Goal: Task Accomplishment & Management: Complete application form

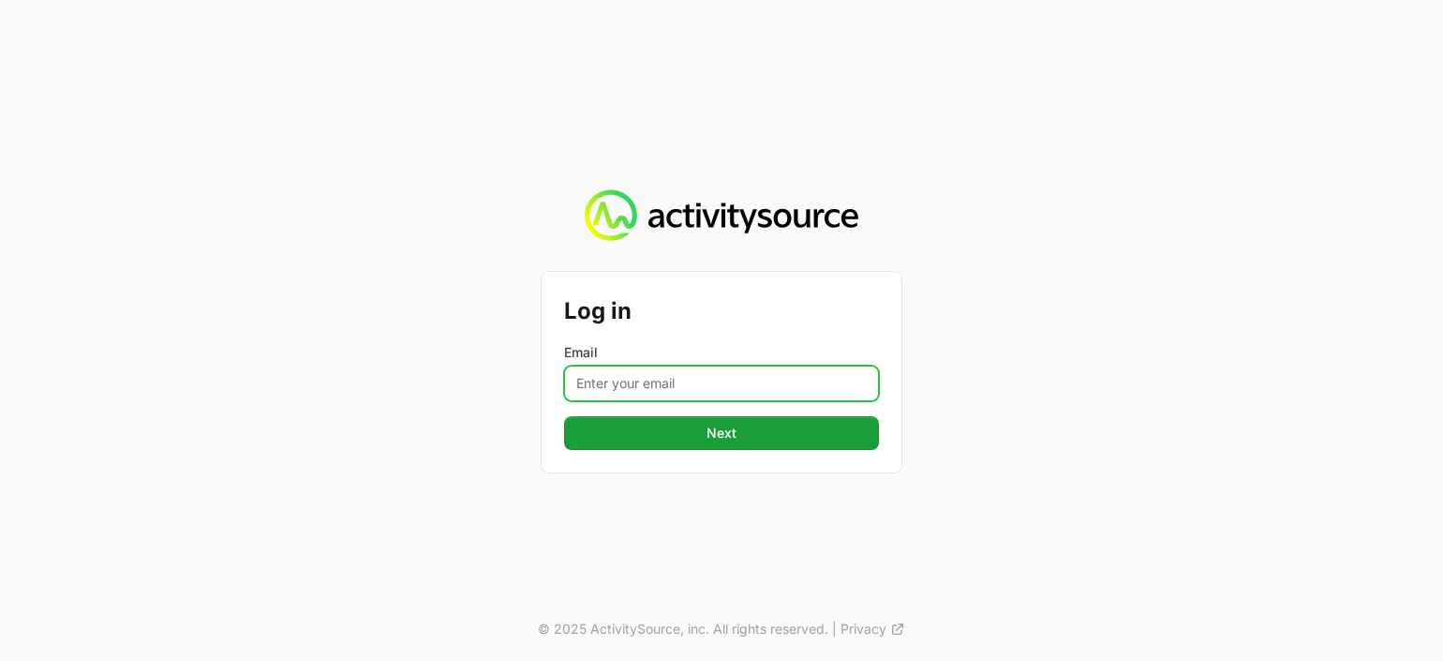
click at [621, 365] on input "Email" at bounding box center [721, 383] width 315 height 36
type input "[PERSON_NAME][EMAIL_ADDRESS][PERSON_NAME][DOMAIN_NAME]"
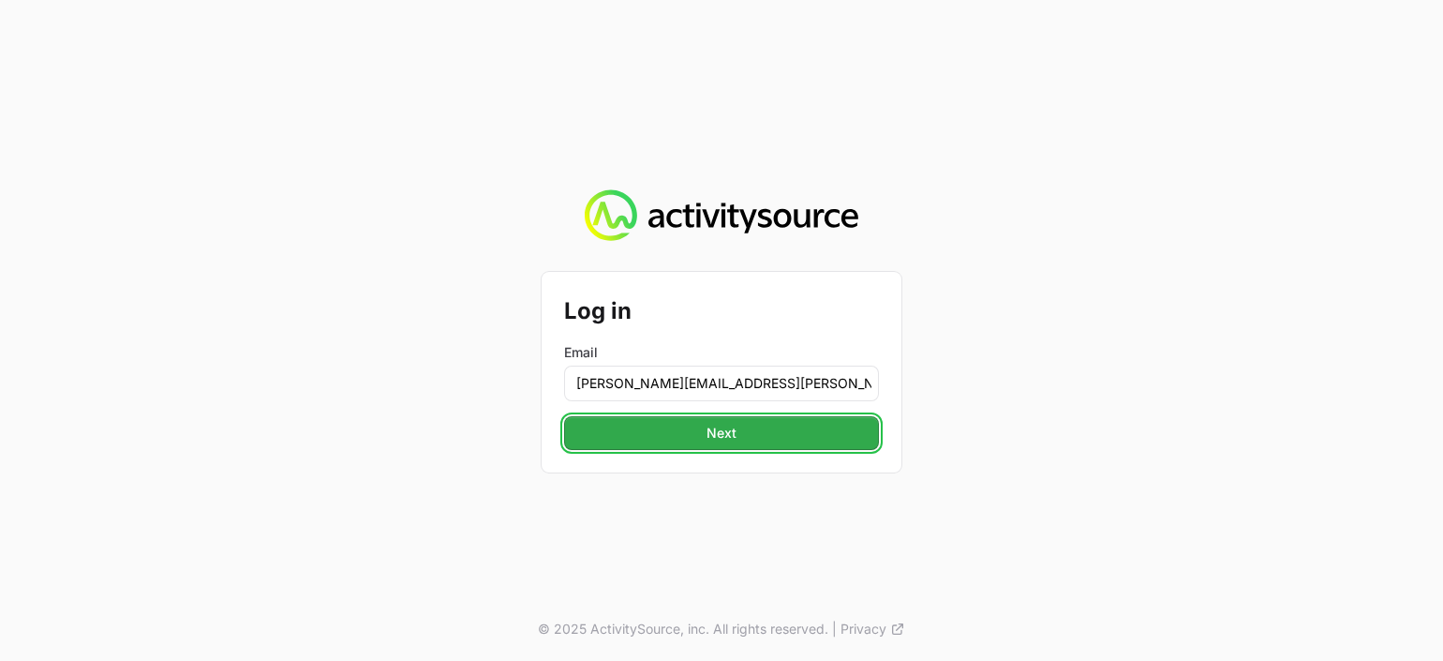
click at [706, 431] on span "Next" at bounding box center [721, 433] width 30 height 22
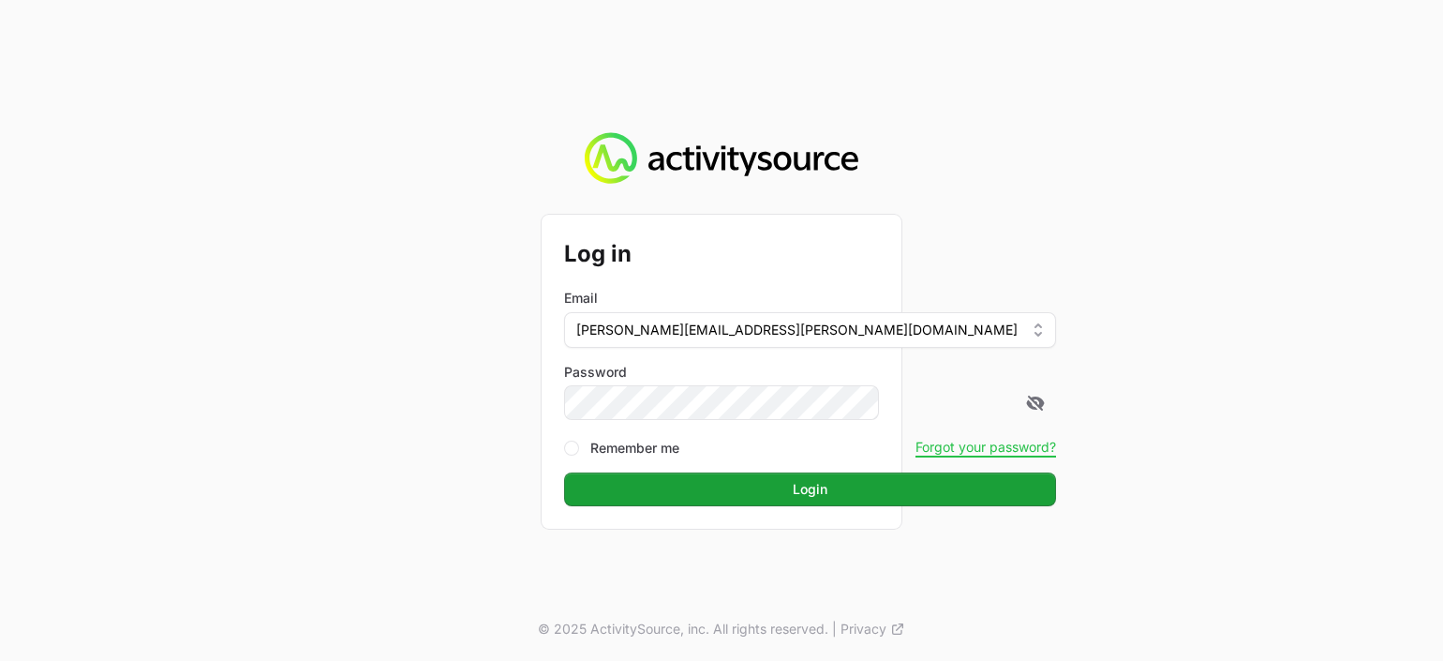
click at [564, 472] on button "Login" at bounding box center [810, 489] width 492 height 34
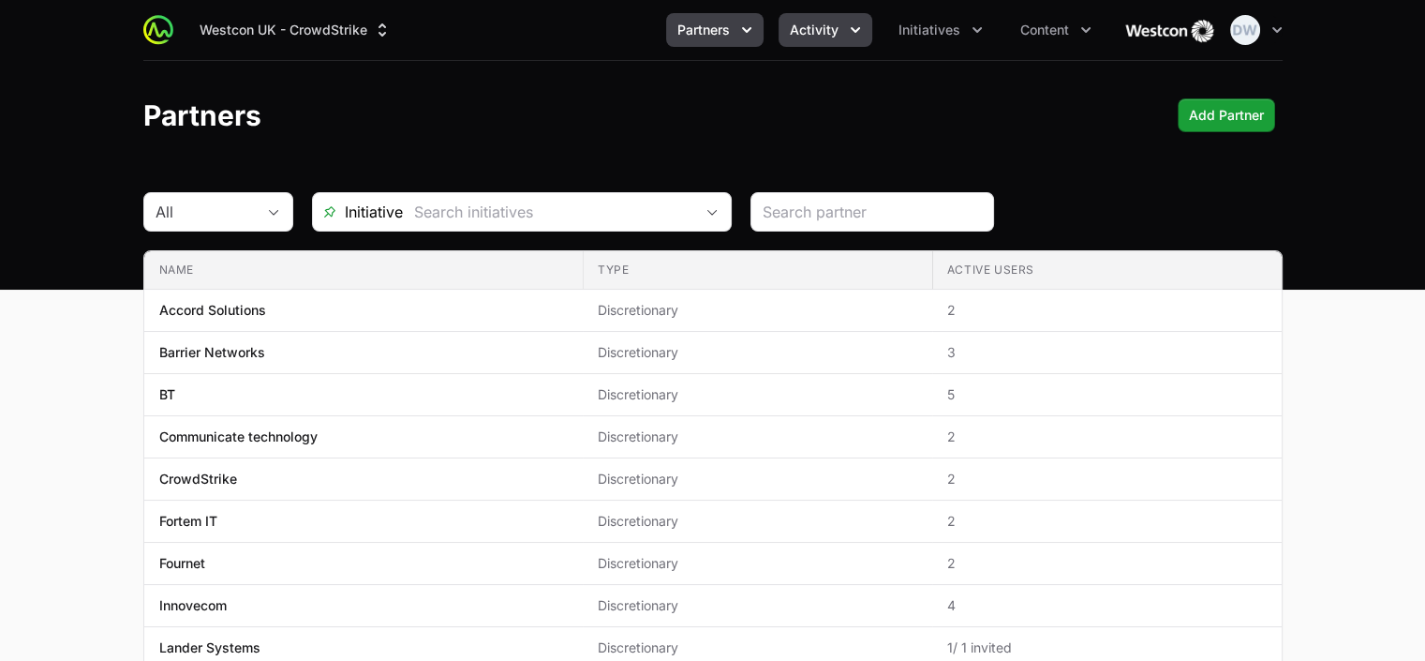
click at [831, 22] on span "Activity" at bounding box center [814, 30] width 49 height 19
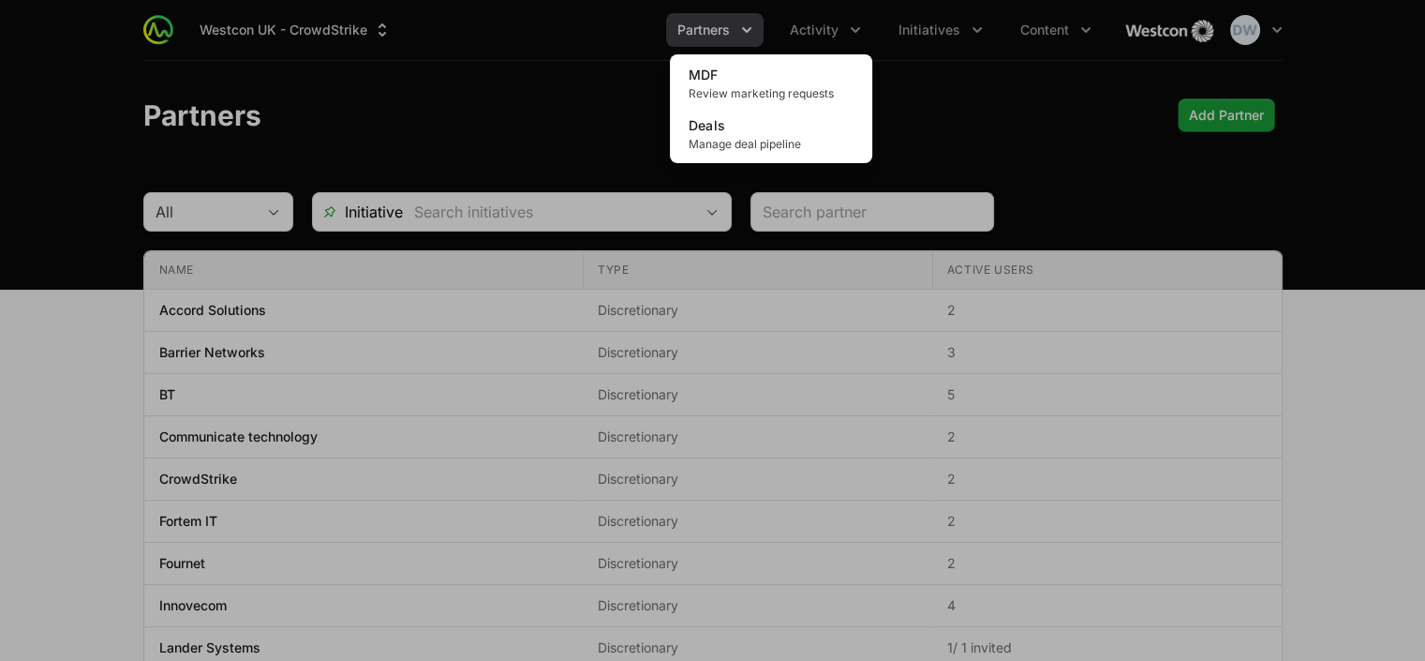
click at [740, 24] on div "Activity menu" at bounding box center [712, 330] width 1425 height 661
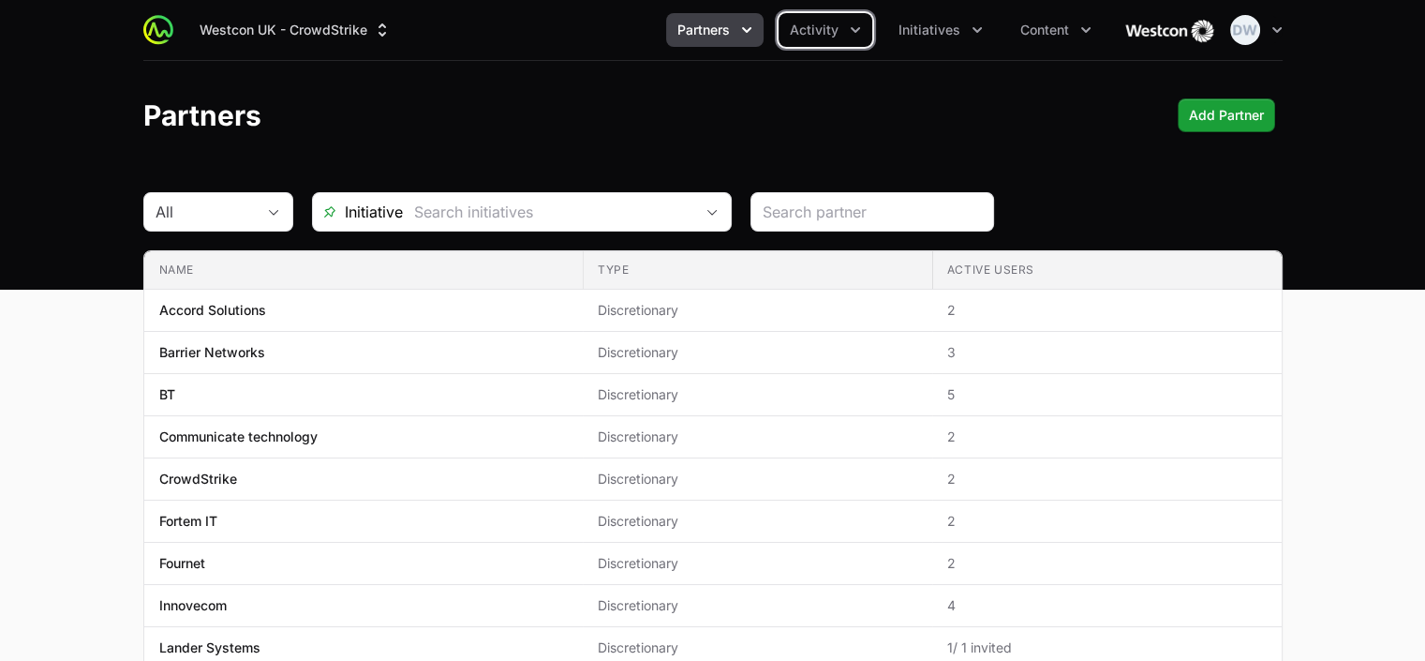
click at [719, 33] on span "Partners" at bounding box center [703, 30] width 52 height 19
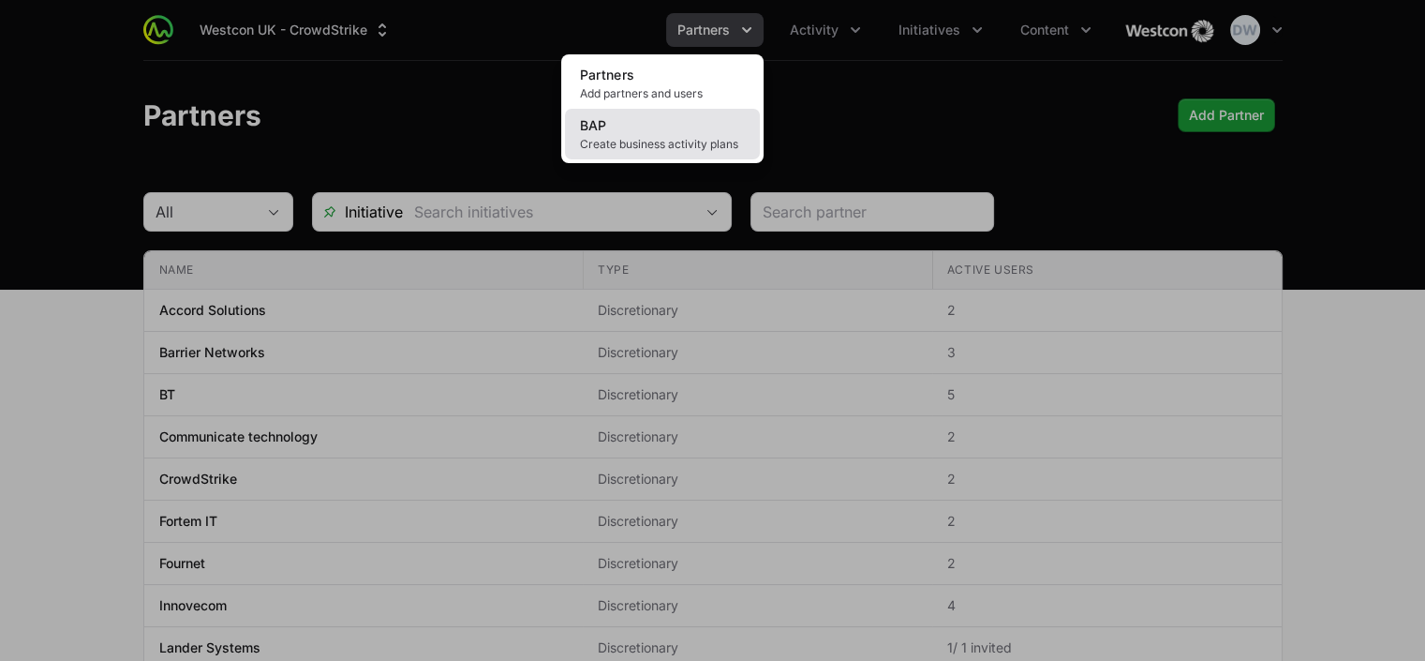
click at [648, 141] on span "Create business activity plans" at bounding box center [662, 144] width 165 height 15
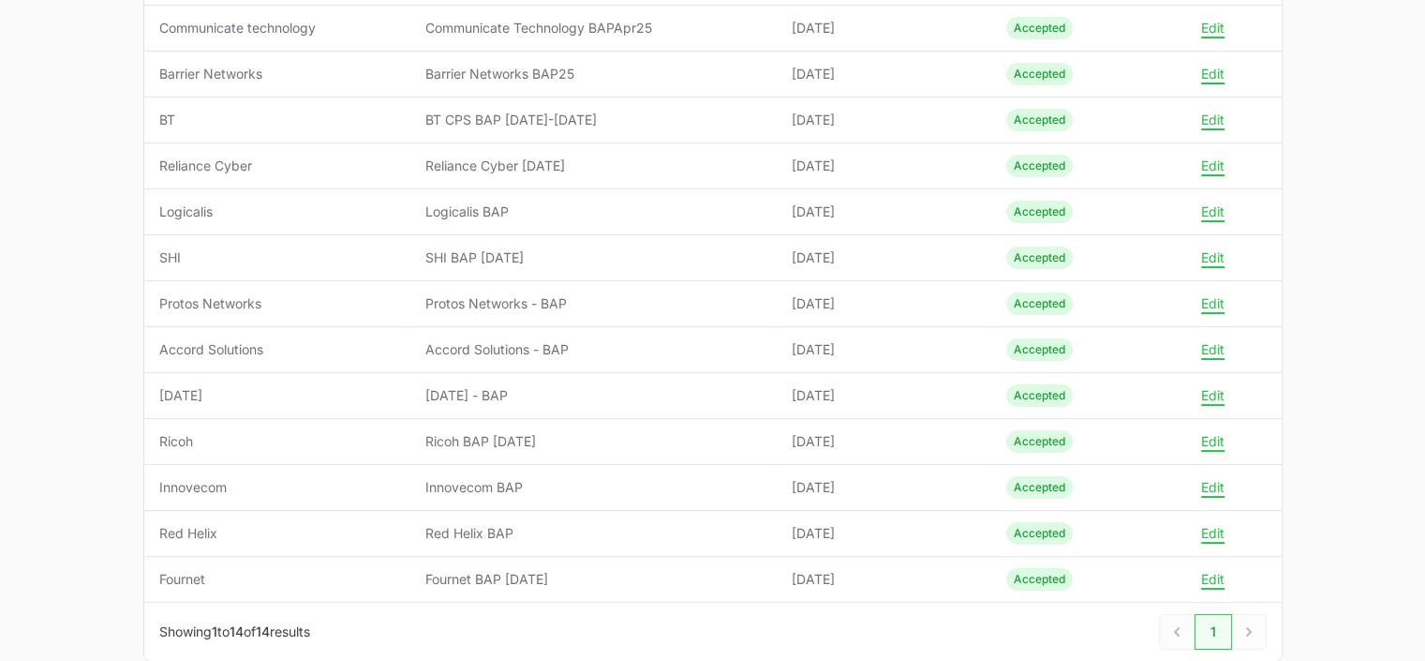
scroll to position [356, 0]
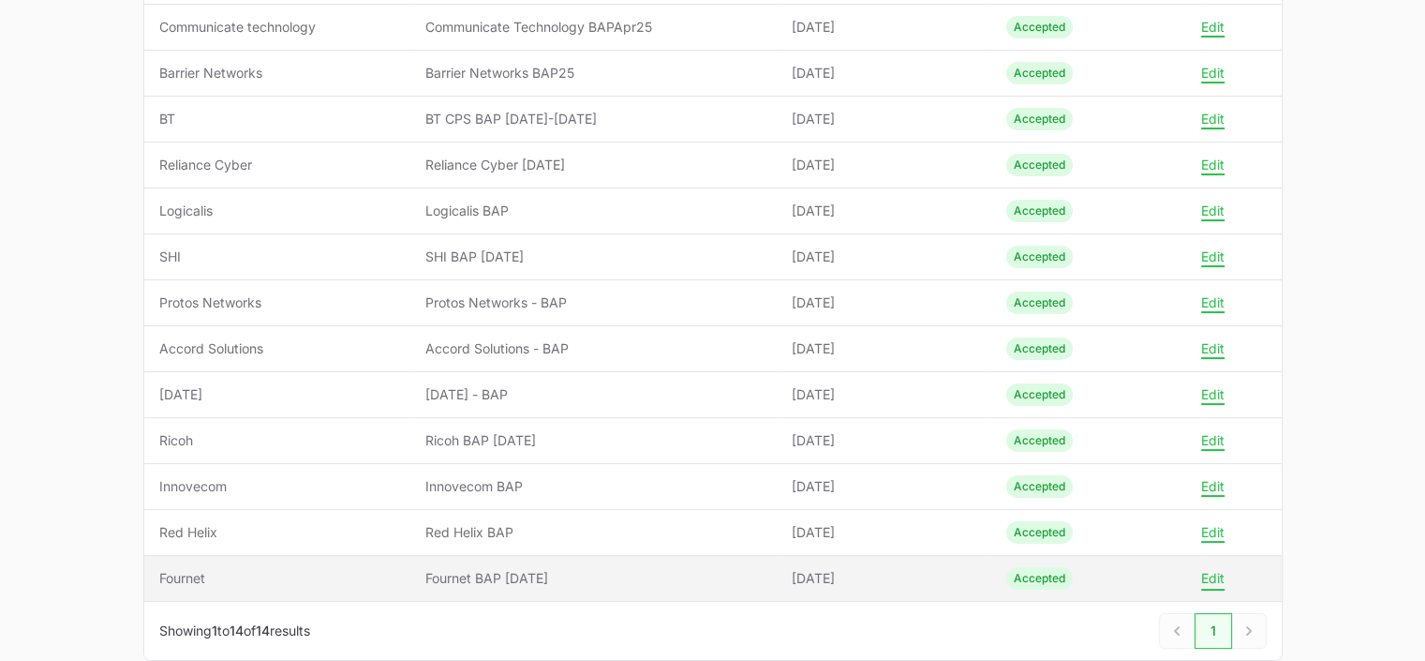
click at [1217, 570] on button "Edit" at bounding box center [1212, 578] width 23 height 17
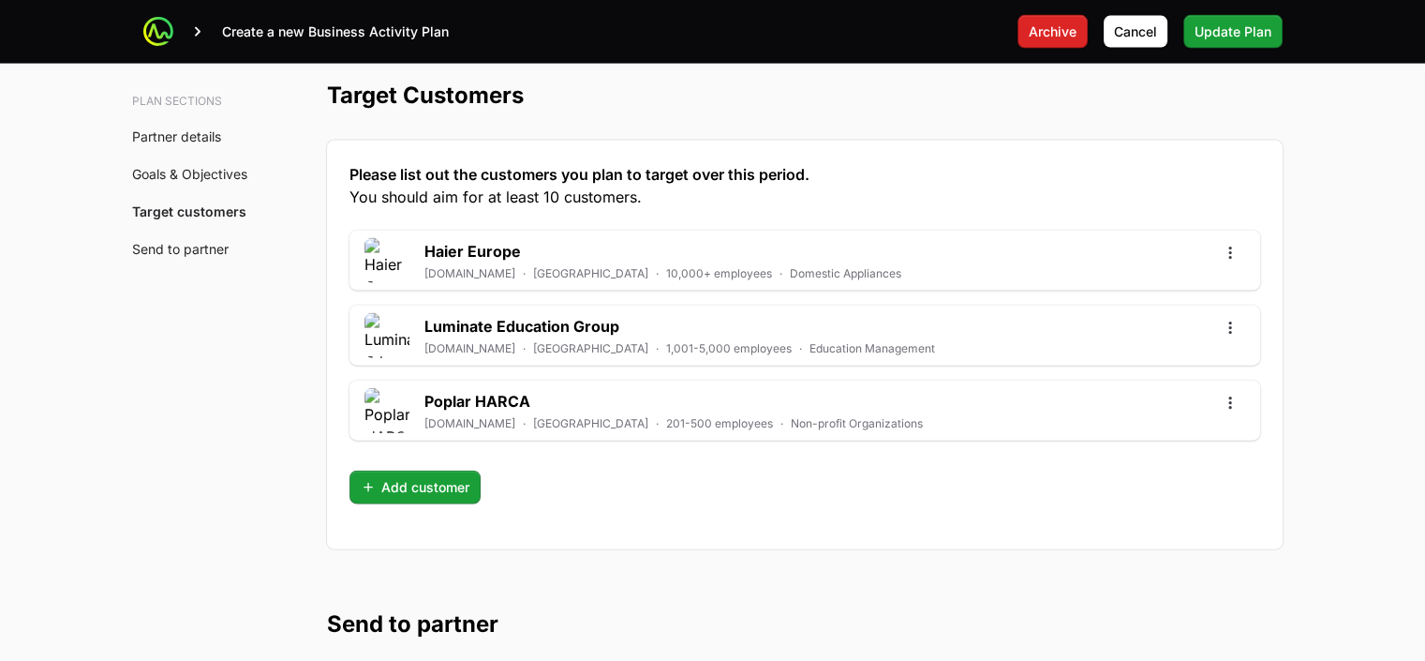
scroll to position [5126, 0]
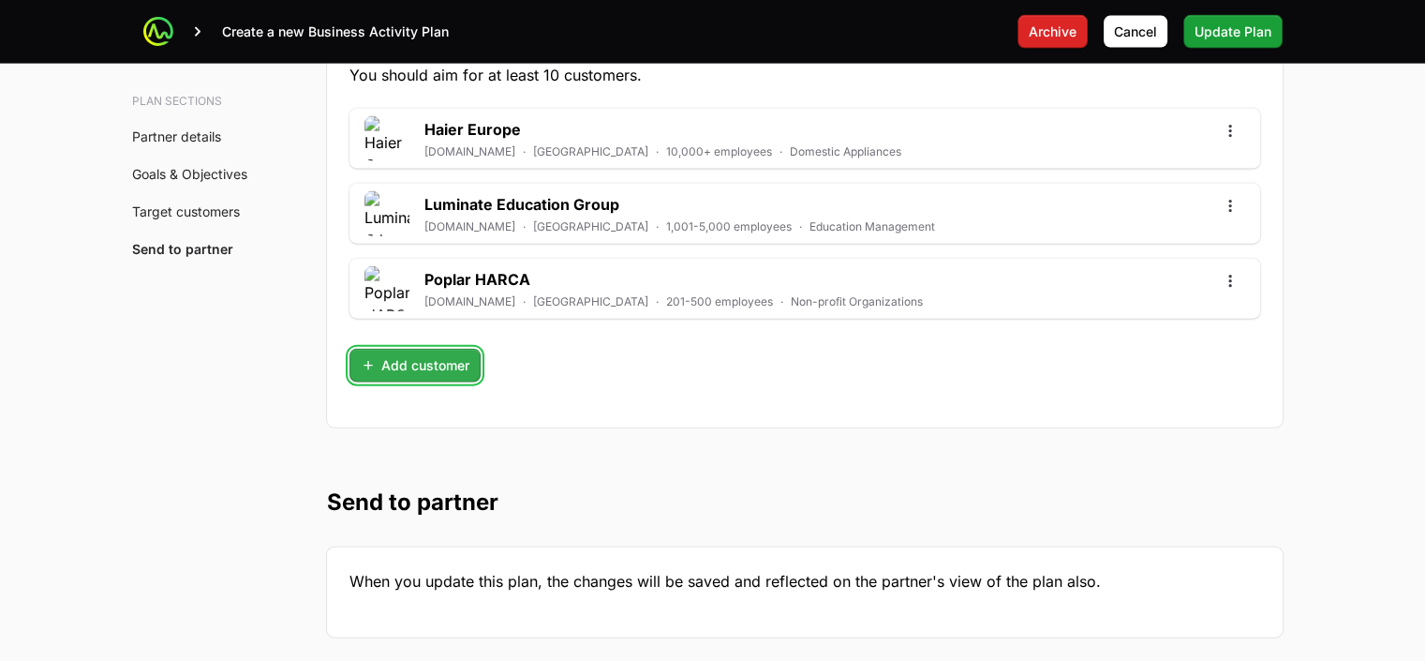
click at [438, 354] on span "Add customer" at bounding box center [415, 365] width 109 height 22
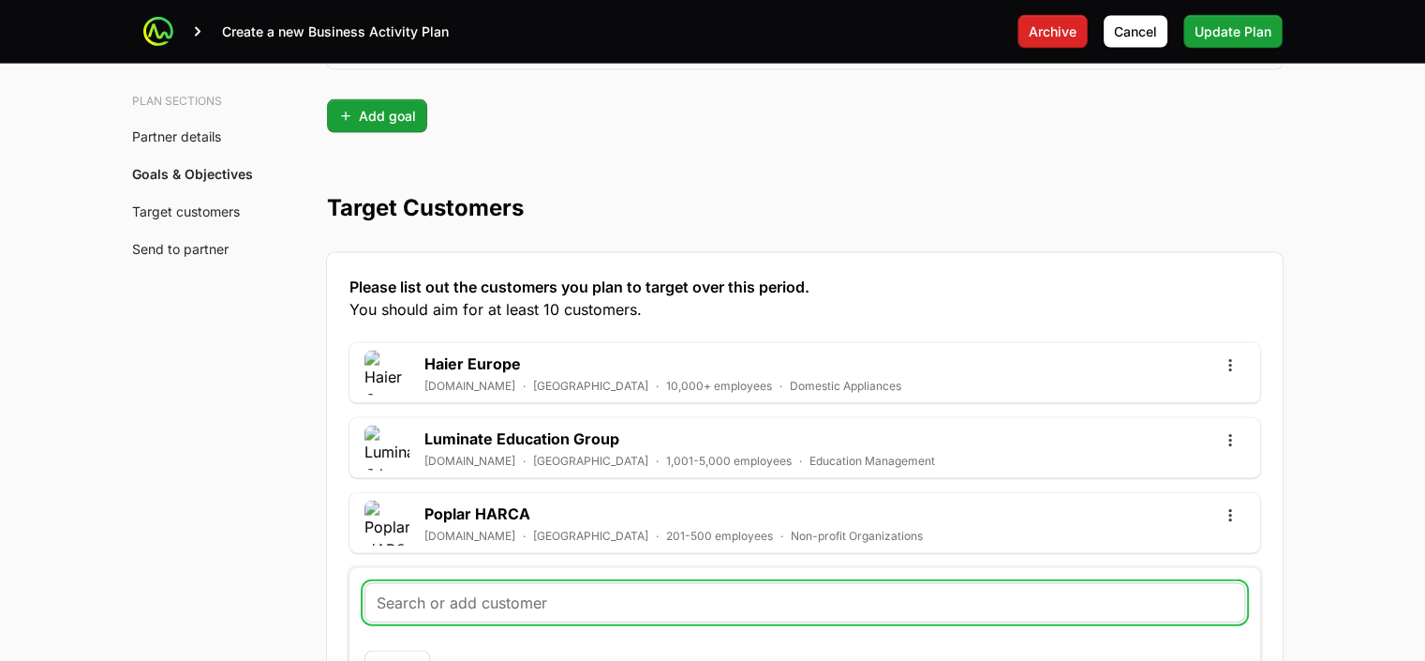
scroll to position [5009, 0]
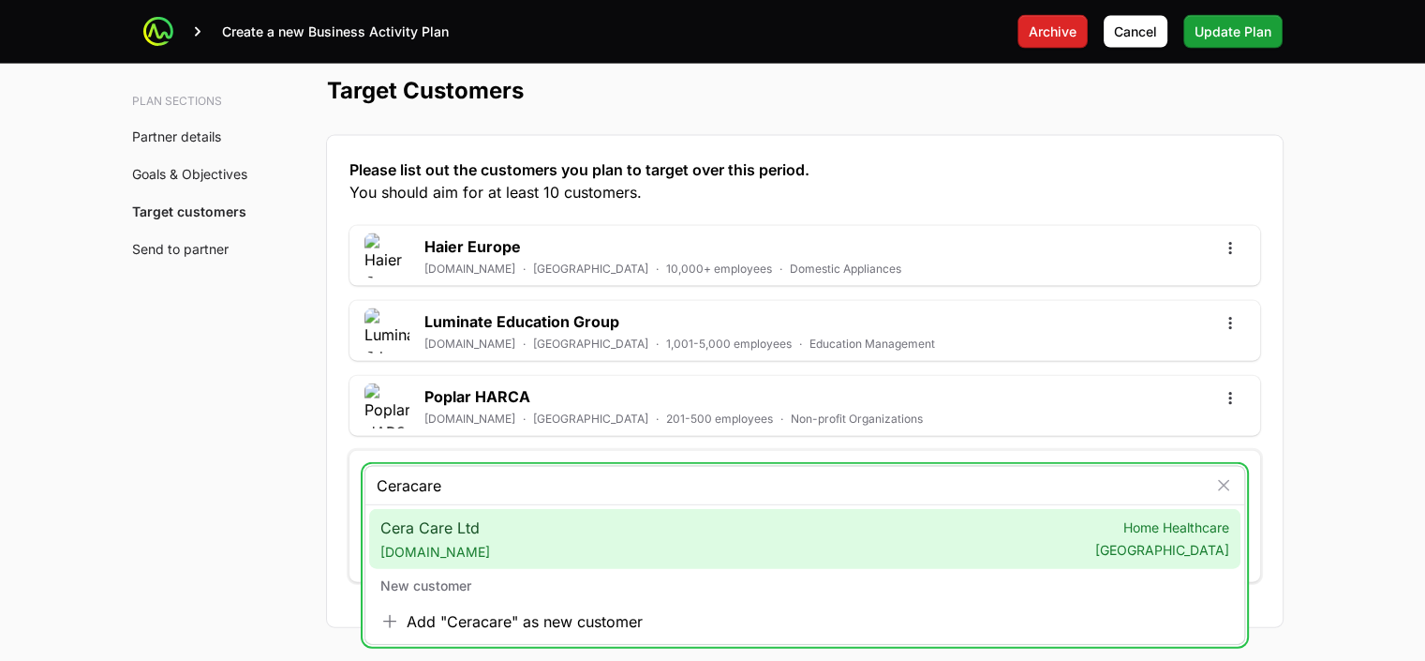
type input "Ceracare"
click at [450, 517] on span "Cera Care Ltd [DOMAIN_NAME]" at bounding box center [435, 538] width 110 height 45
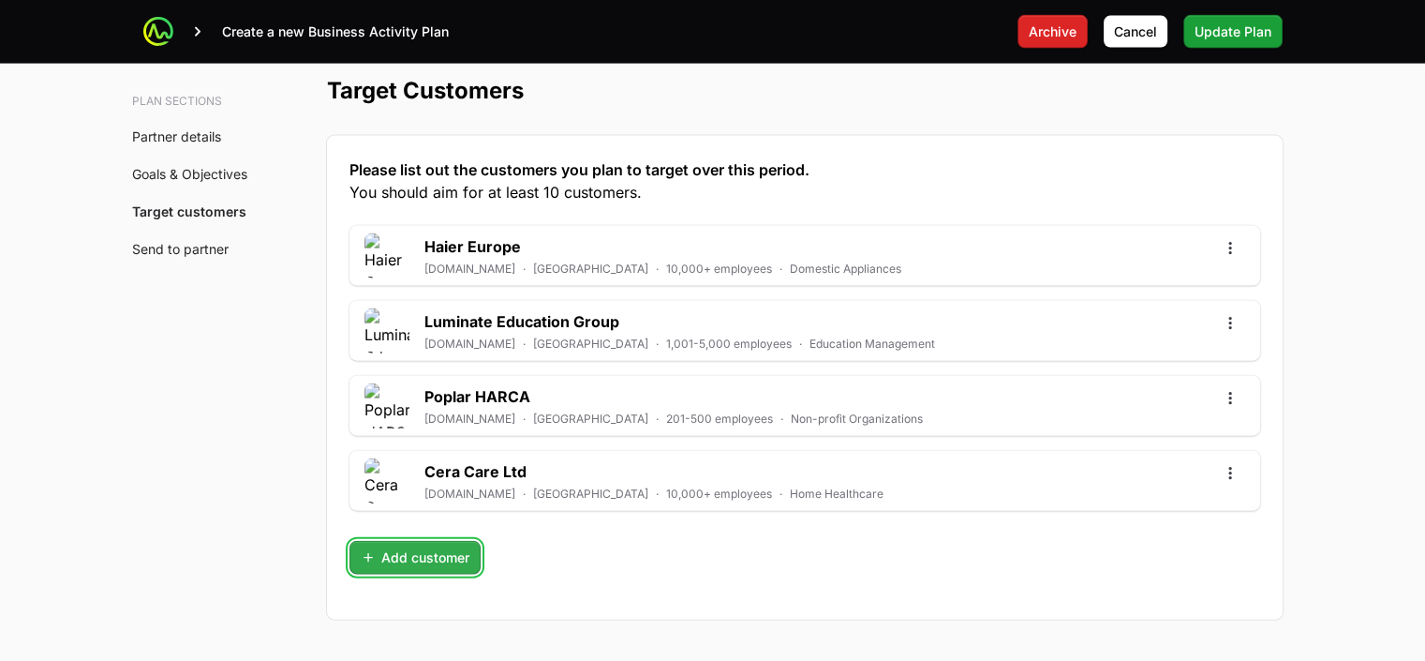
click at [436, 553] on span "Add customer" at bounding box center [415, 557] width 109 height 22
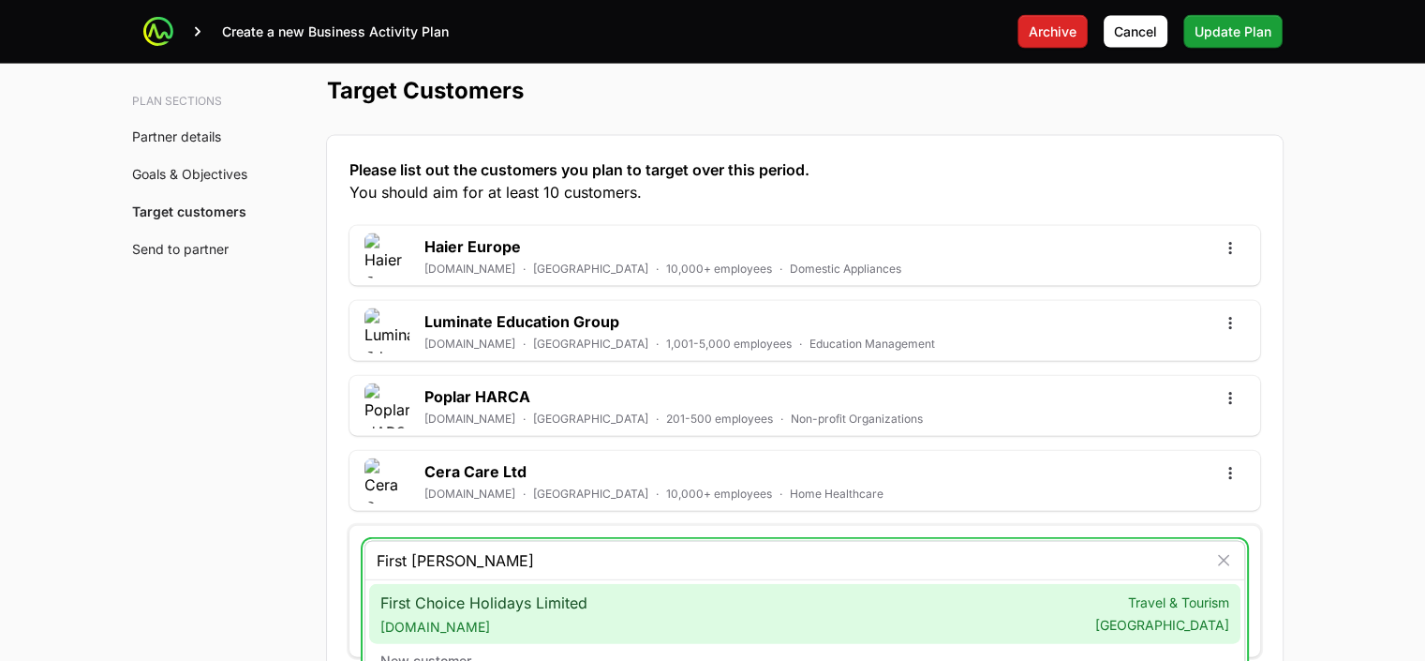
type input "First [PERSON_NAME]"
click at [588, 589] on div "First Choice Holidays Limited [DOMAIN_NAME] Travel & Tourism [GEOGRAPHIC_DATA]" at bounding box center [804, 614] width 871 height 60
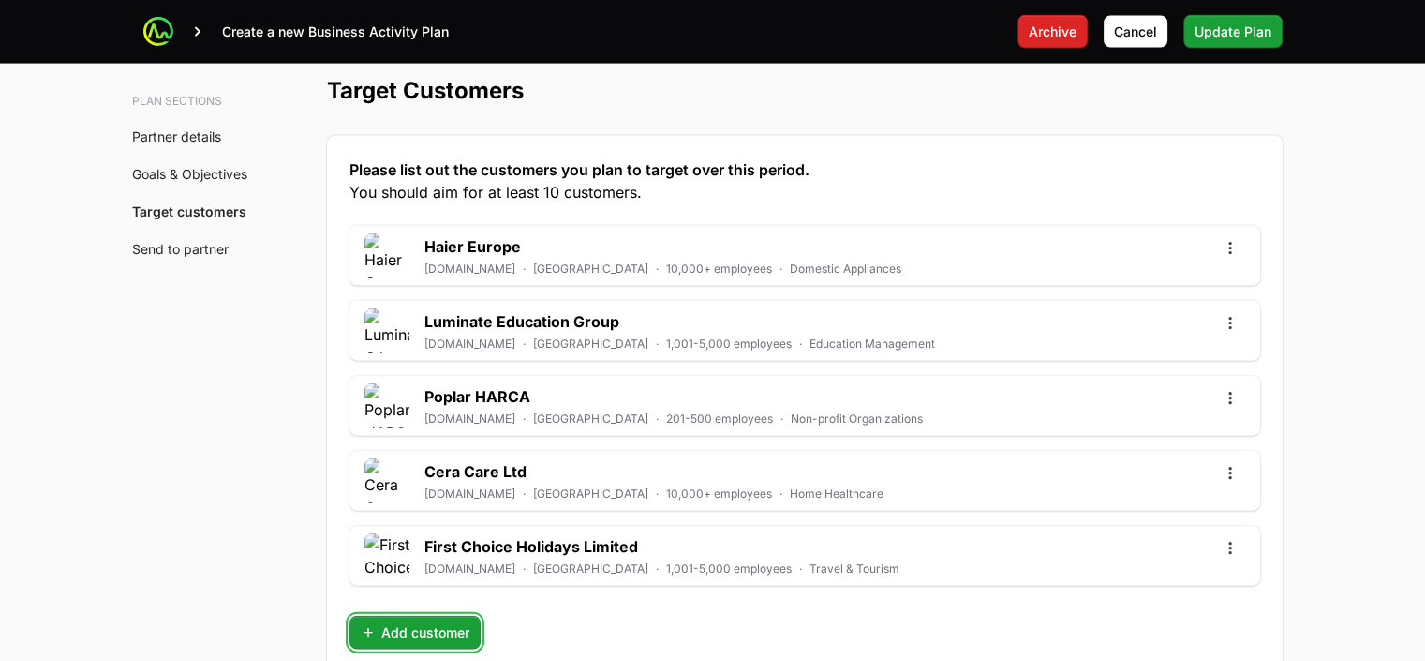
drag, startPoint x: 445, startPoint y: 623, endPoint x: 616, endPoint y: 523, distance: 197.8
click at [445, 623] on span "Add customer" at bounding box center [415, 632] width 109 height 22
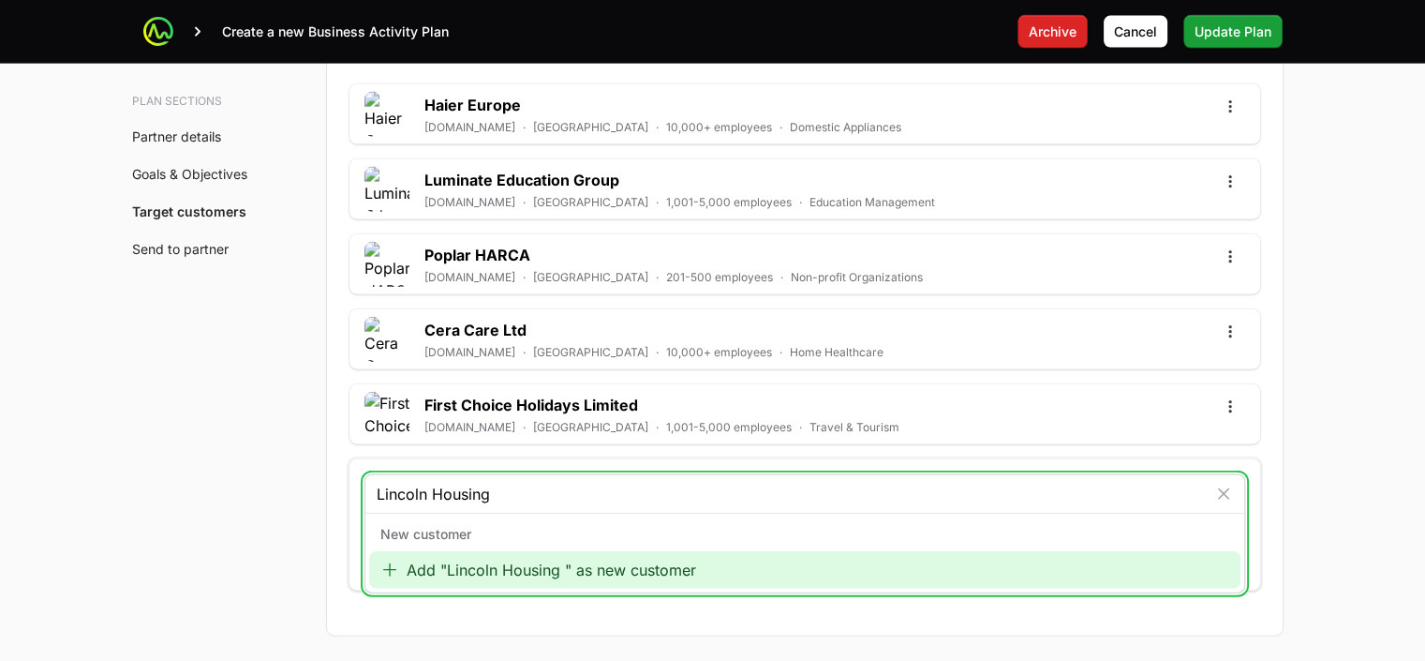
scroll to position [5186, 0]
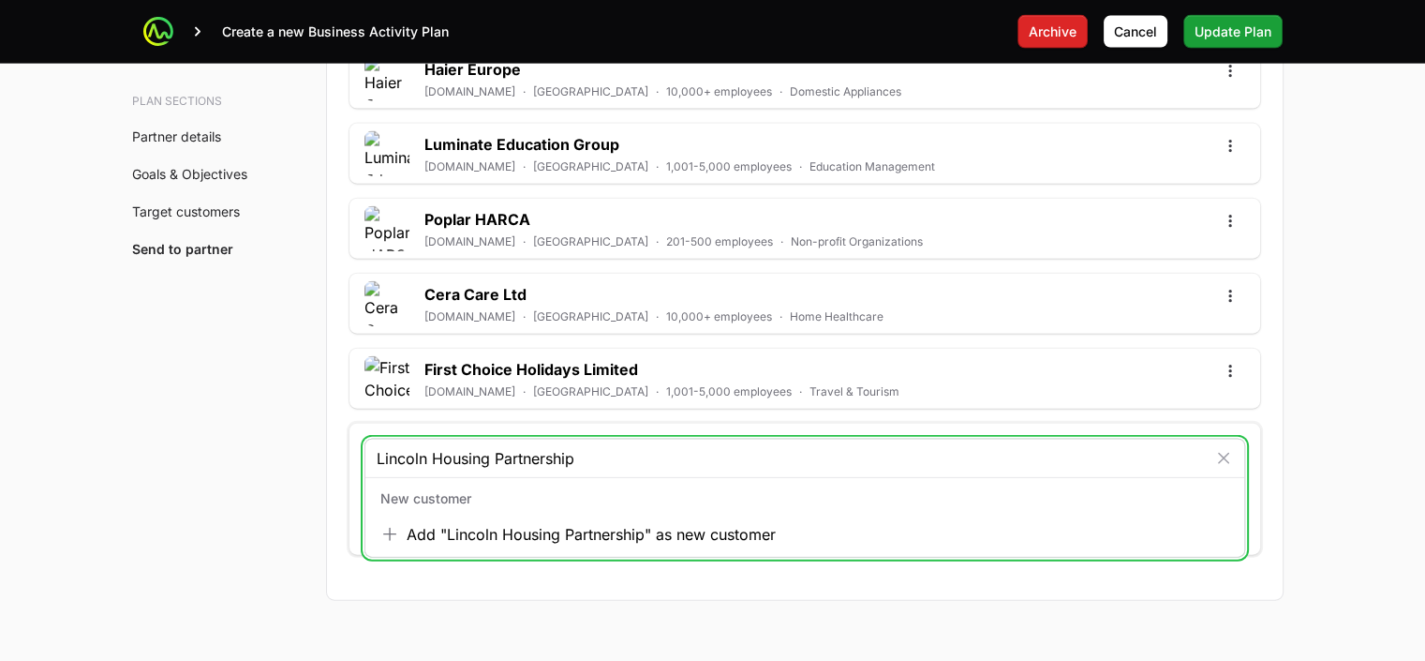
type input "Lincoln Housing Partnership"
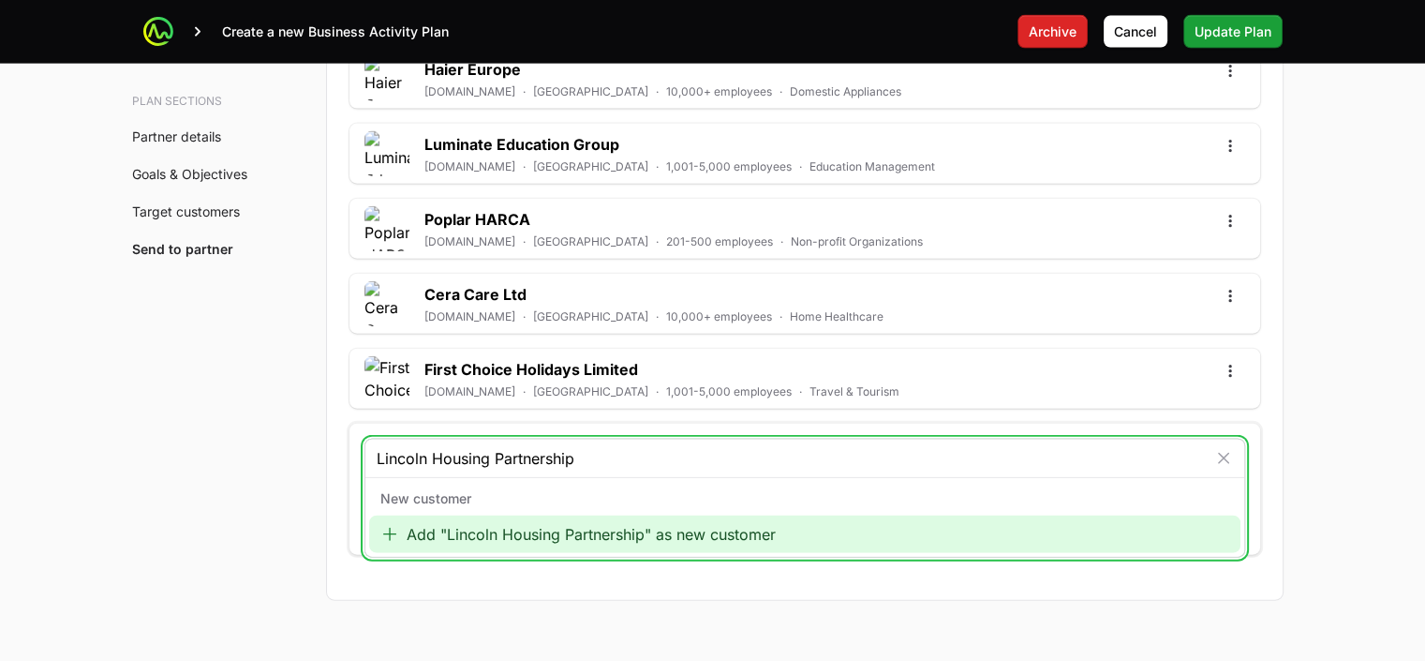
click at [674, 520] on div "Add "Lincoln Housing Partnership" as new customer" at bounding box center [804, 533] width 871 height 37
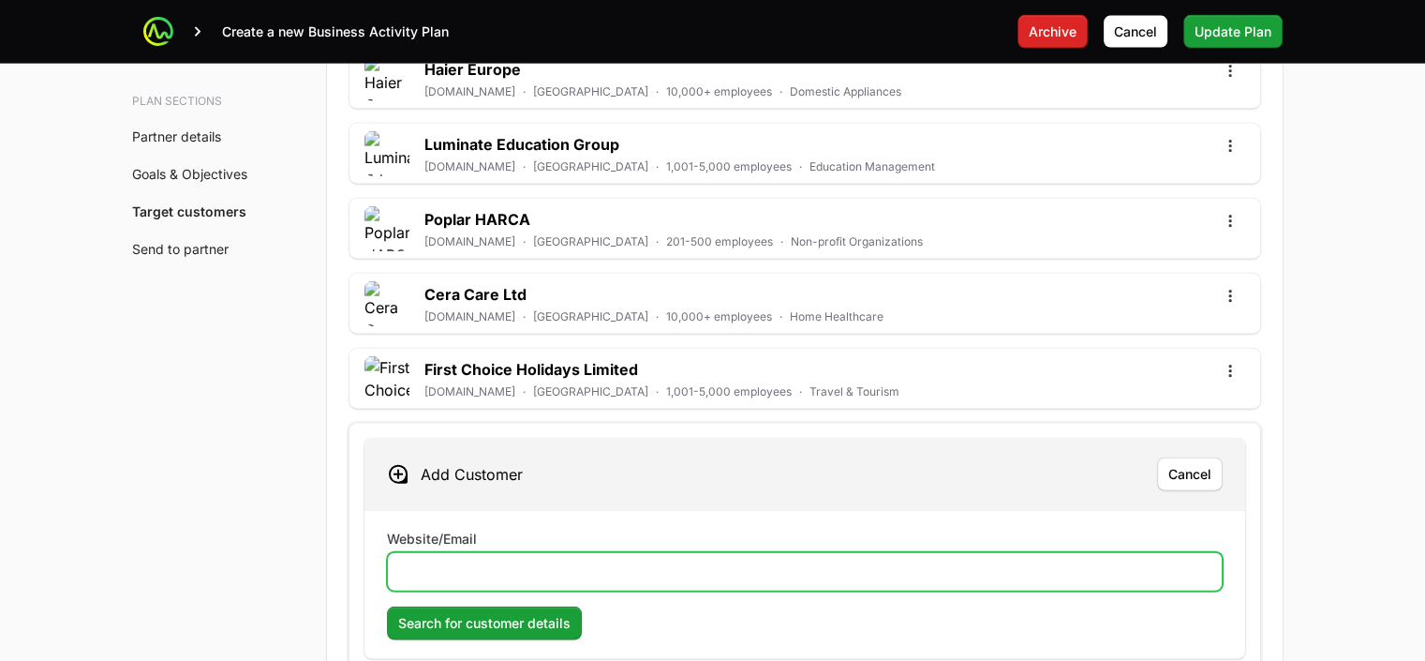
paste input "[DOMAIN_NAME]"
type input "[DOMAIN_NAME]"
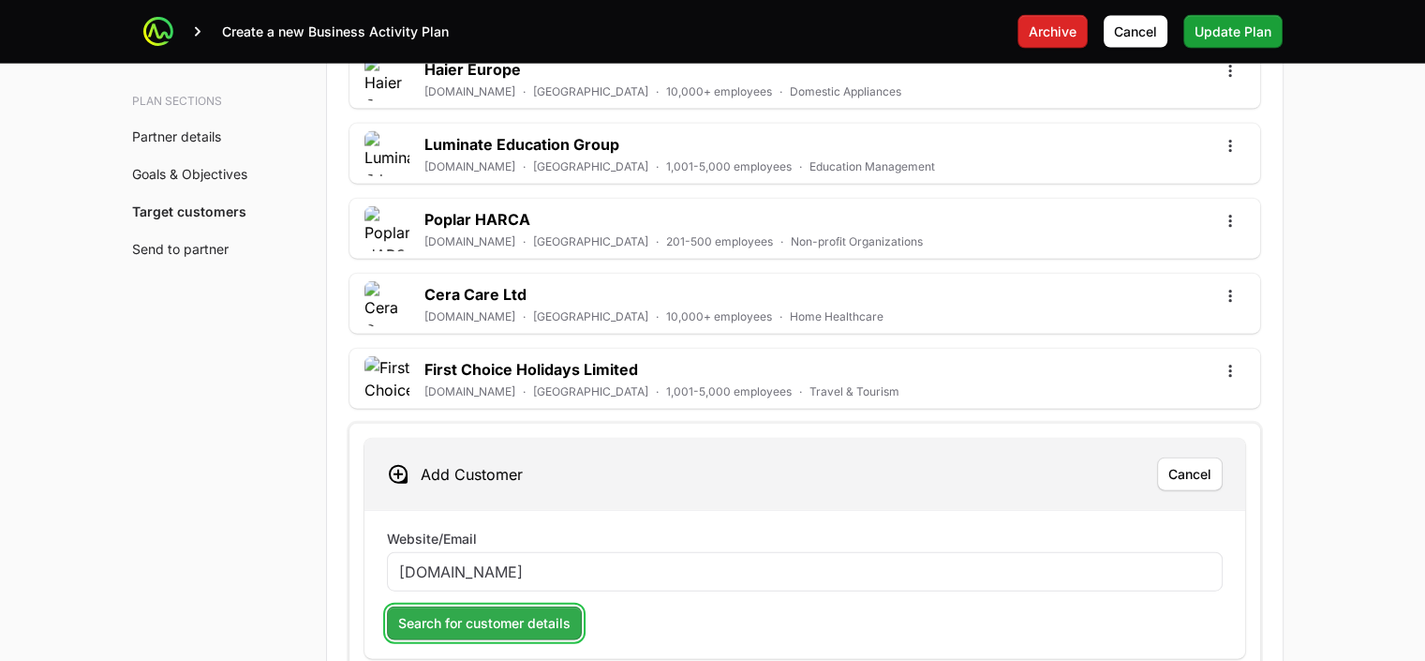
click at [513, 618] on span "Search for customer details" at bounding box center [484, 623] width 172 height 22
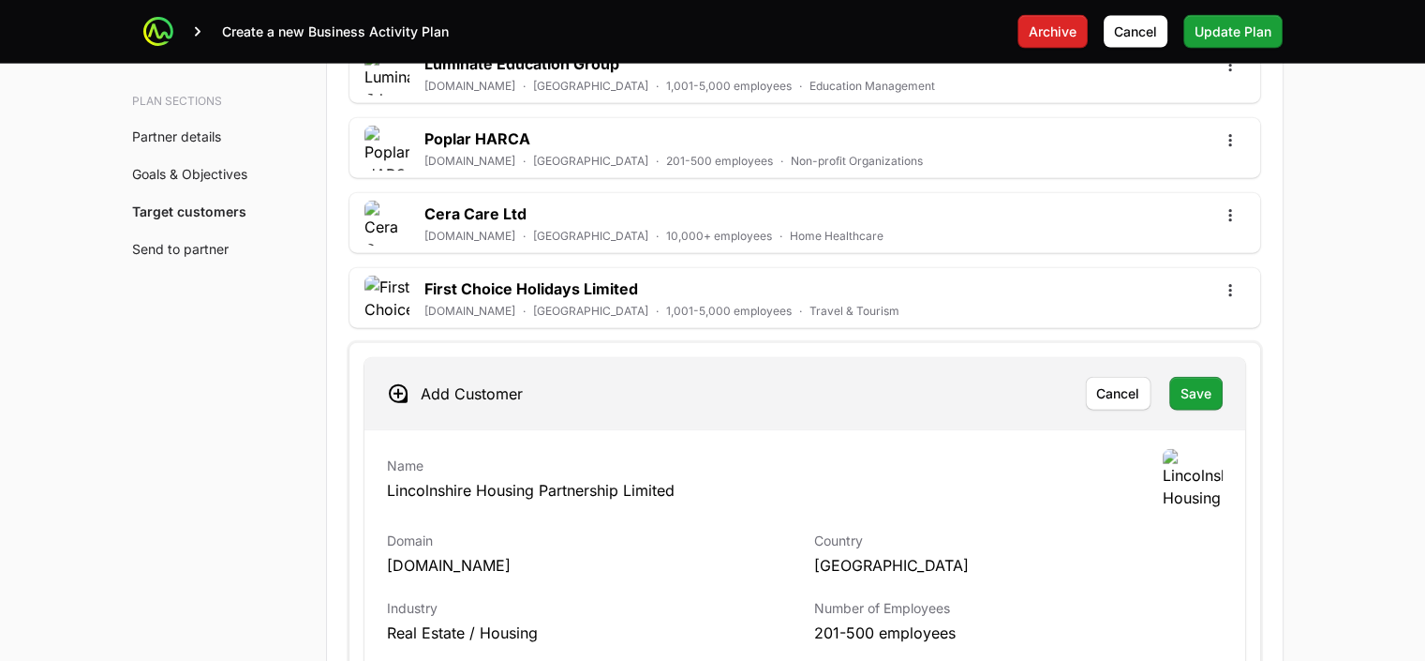
scroll to position [5303, 0]
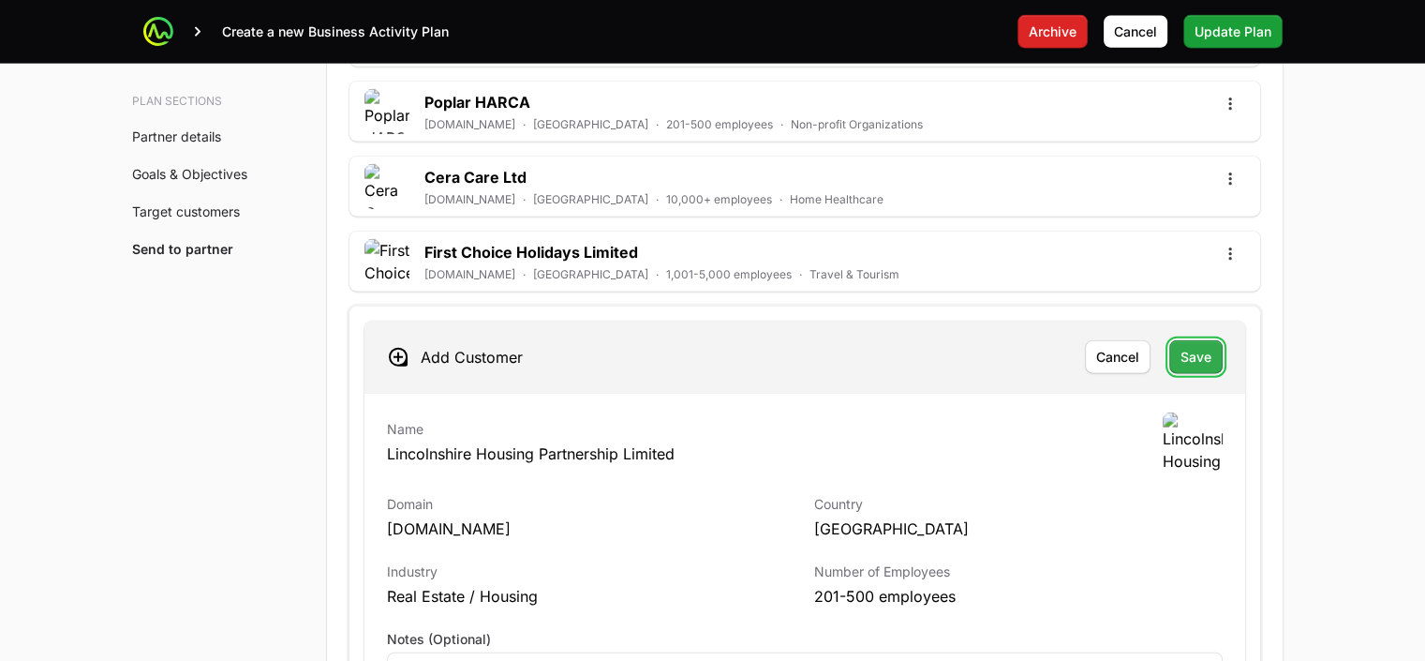
click at [1191, 346] on span "Save" at bounding box center [1196, 357] width 31 height 22
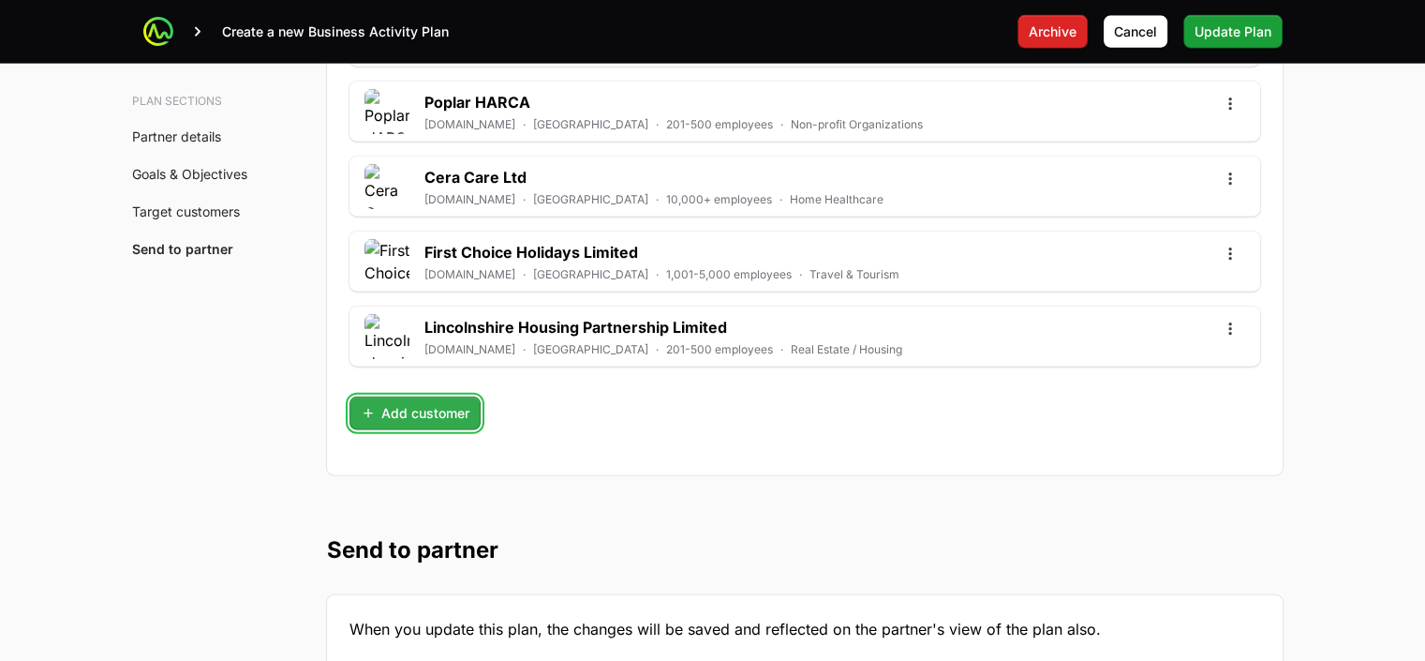
click at [431, 410] on span "Add customer" at bounding box center [415, 413] width 109 height 22
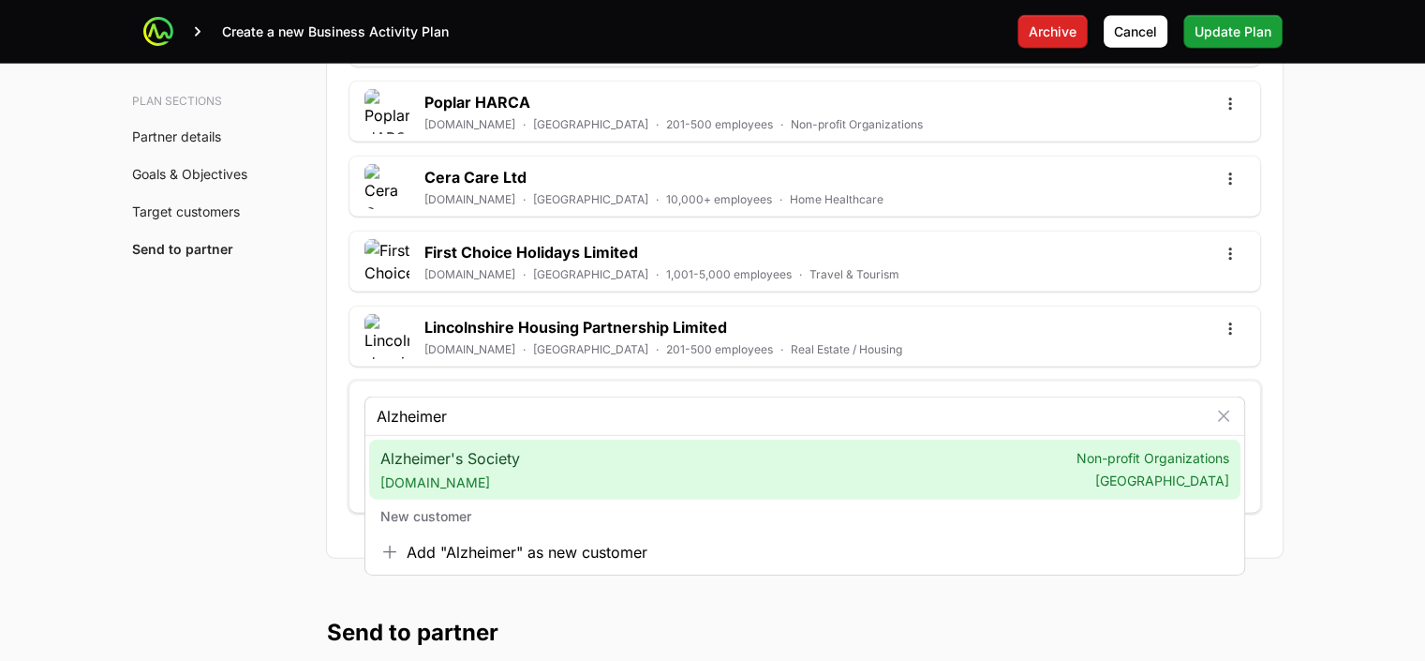
type input "Alzheimer"
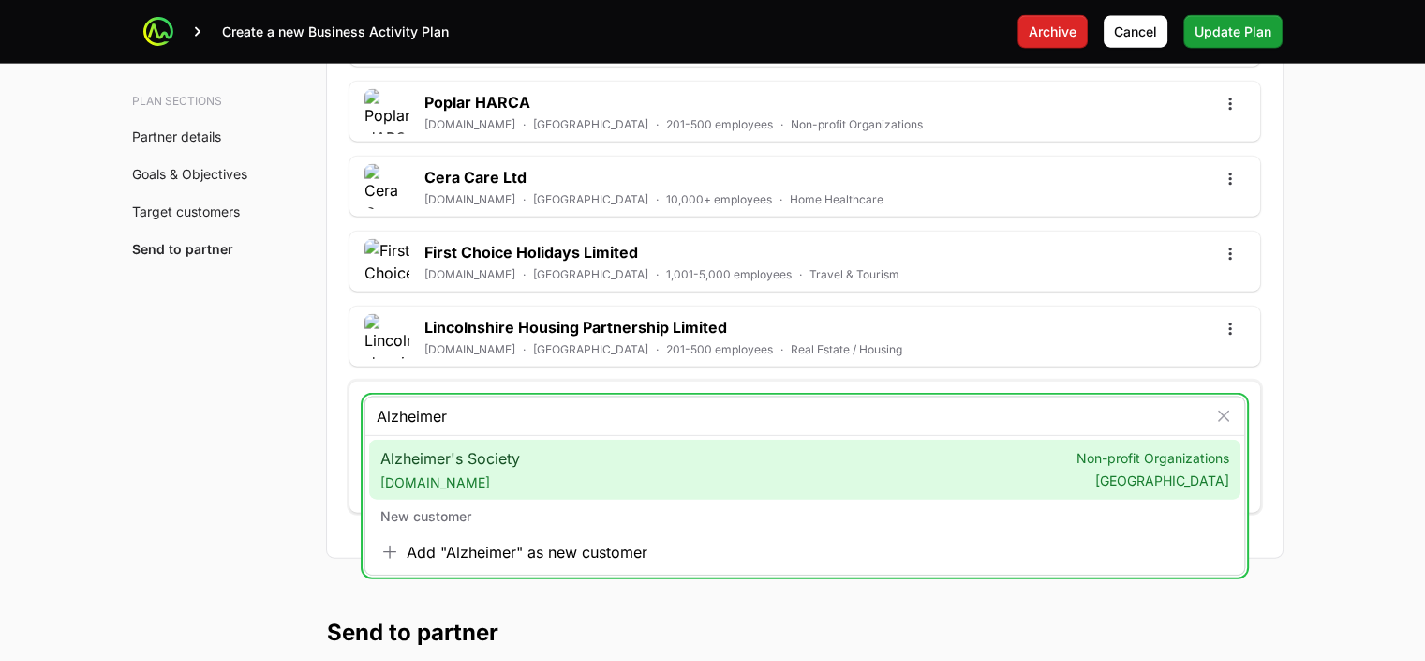
click at [468, 473] on span "[DOMAIN_NAME]" at bounding box center [450, 482] width 140 height 19
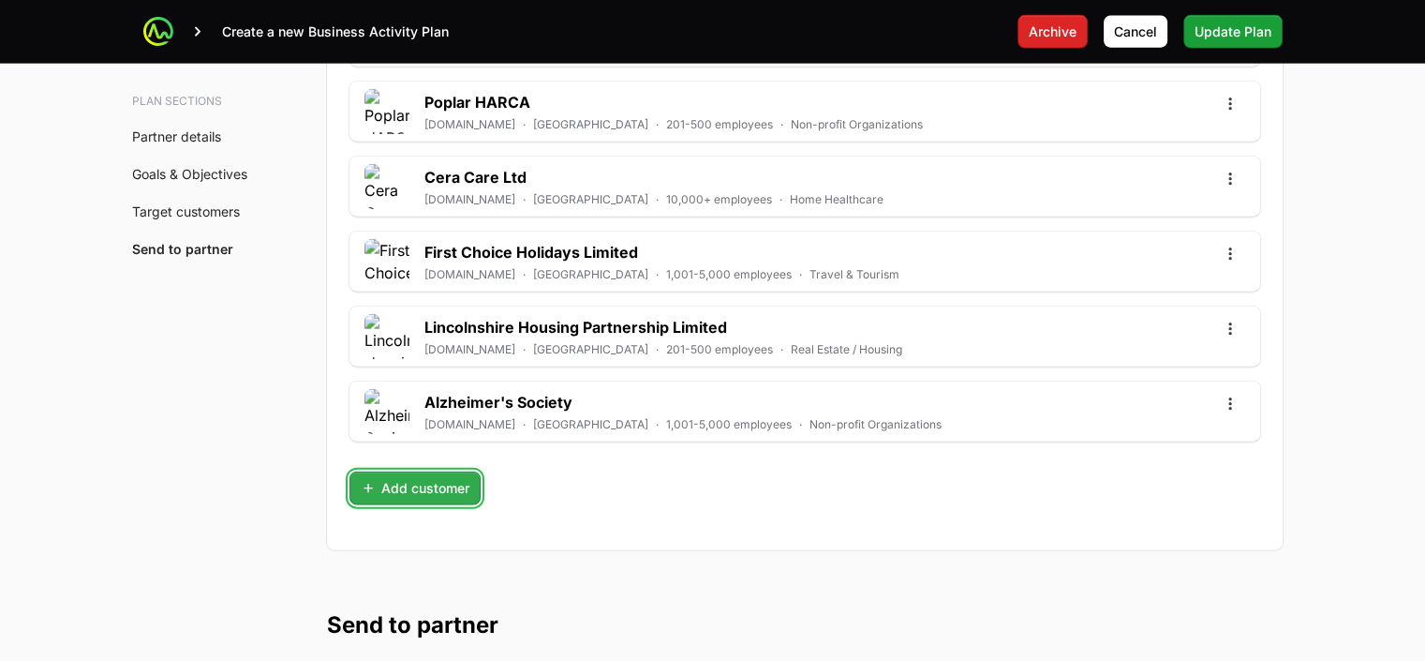
click at [440, 482] on span "Add customer" at bounding box center [415, 488] width 109 height 22
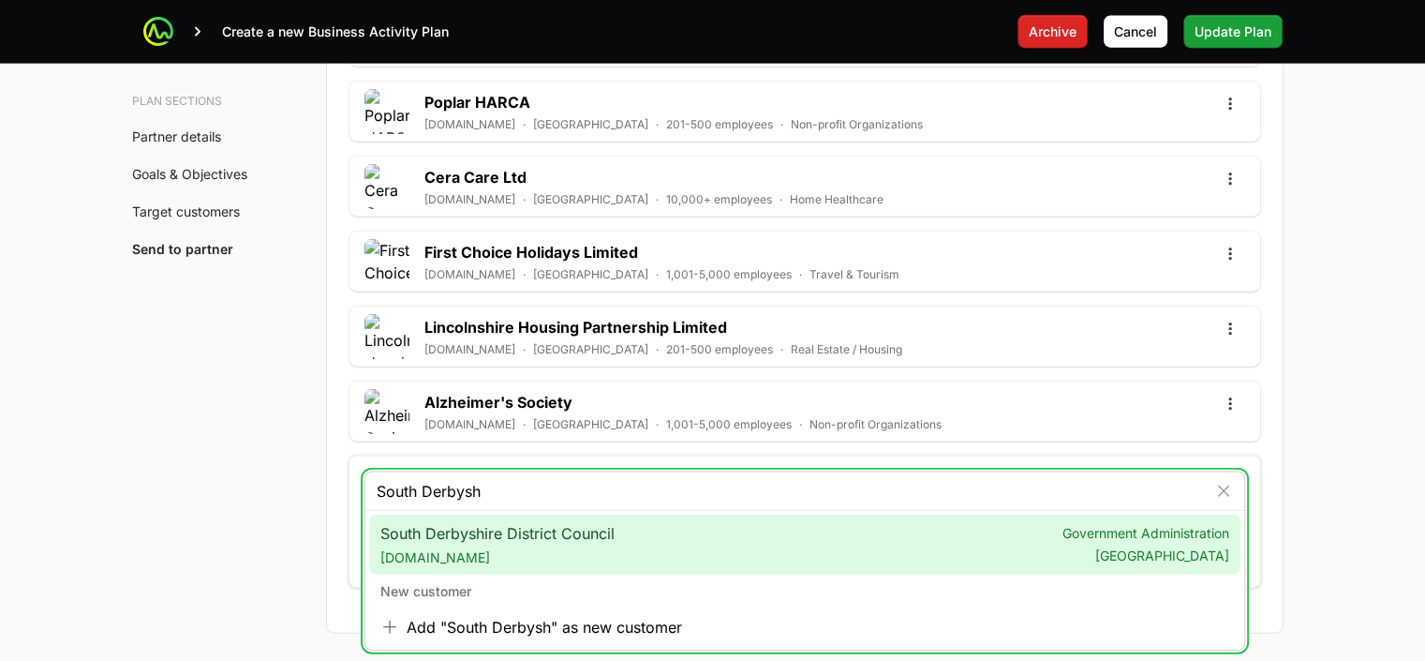
type input "South Derbysh"
click at [543, 548] on span "[DOMAIN_NAME]" at bounding box center [497, 557] width 234 height 19
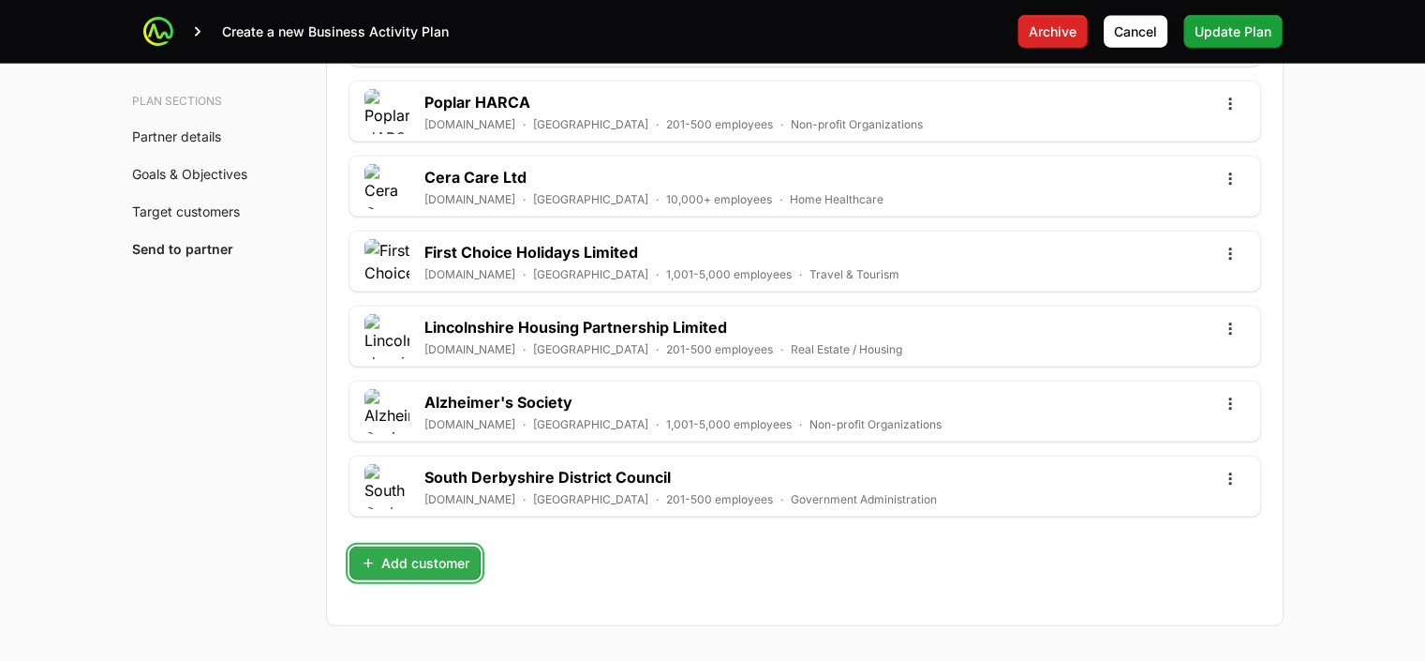
click at [430, 559] on button "Add customer" at bounding box center [414, 563] width 131 height 34
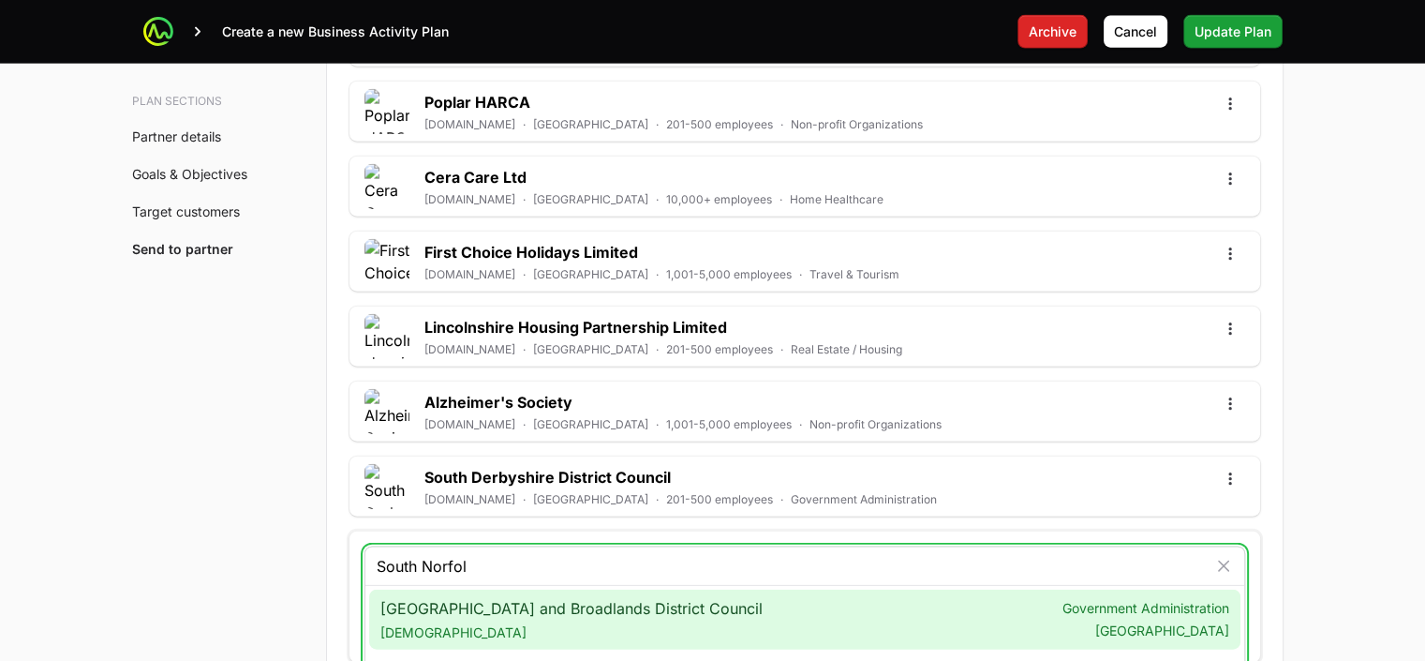
type input "South Norfol"
click at [583, 623] on span "[DEMOGRAPHIC_DATA]" at bounding box center [571, 632] width 382 height 19
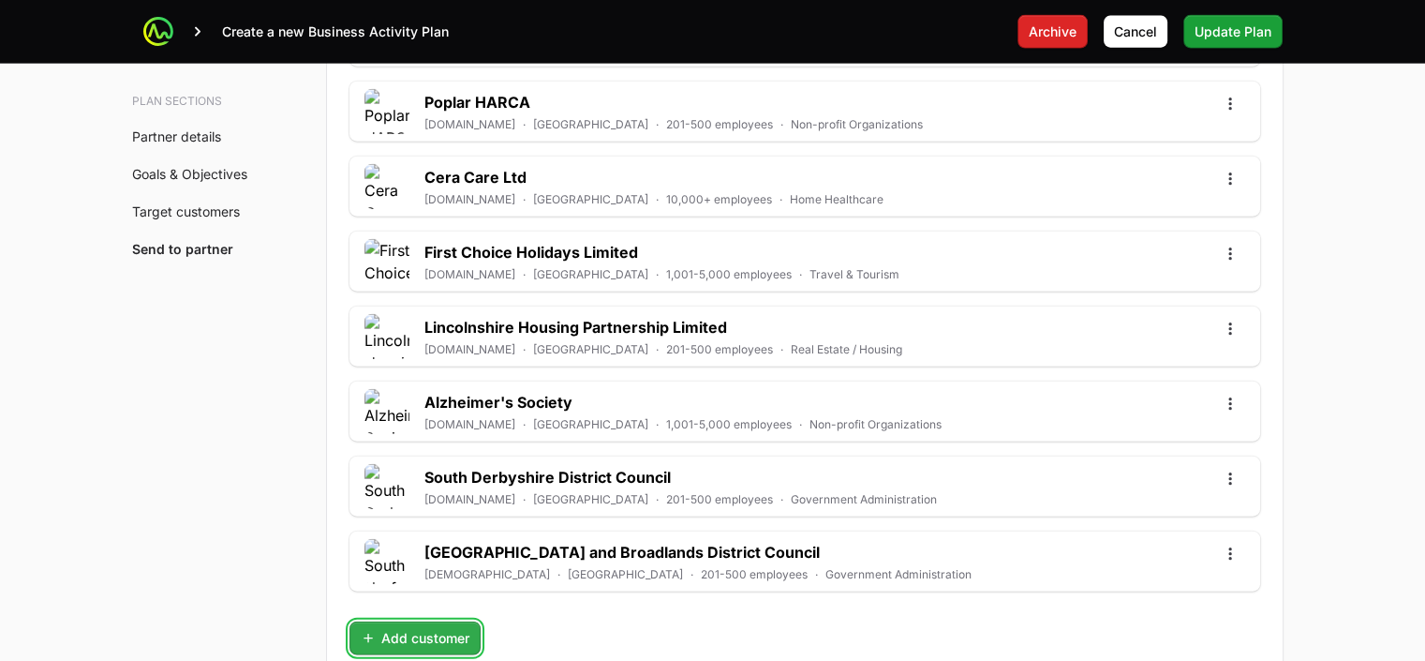
click at [445, 628] on span "Add customer" at bounding box center [415, 638] width 109 height 22
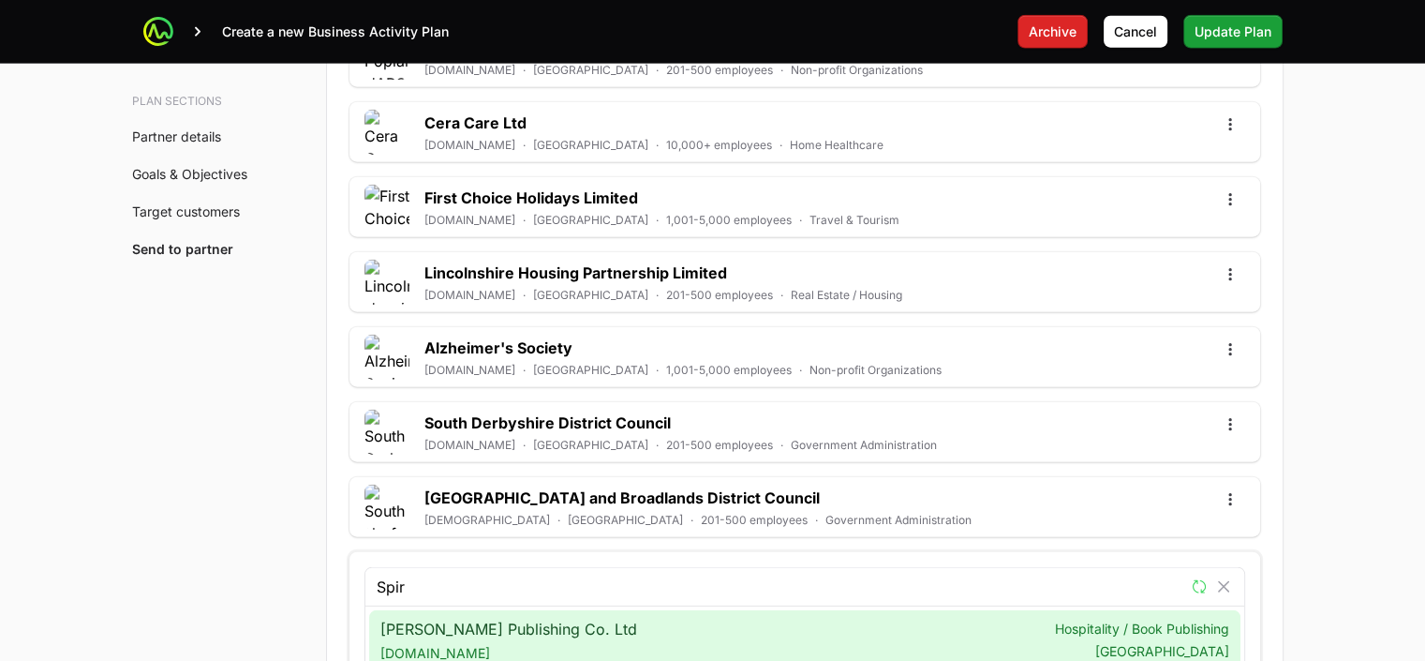
scroll to position [5369, 0]
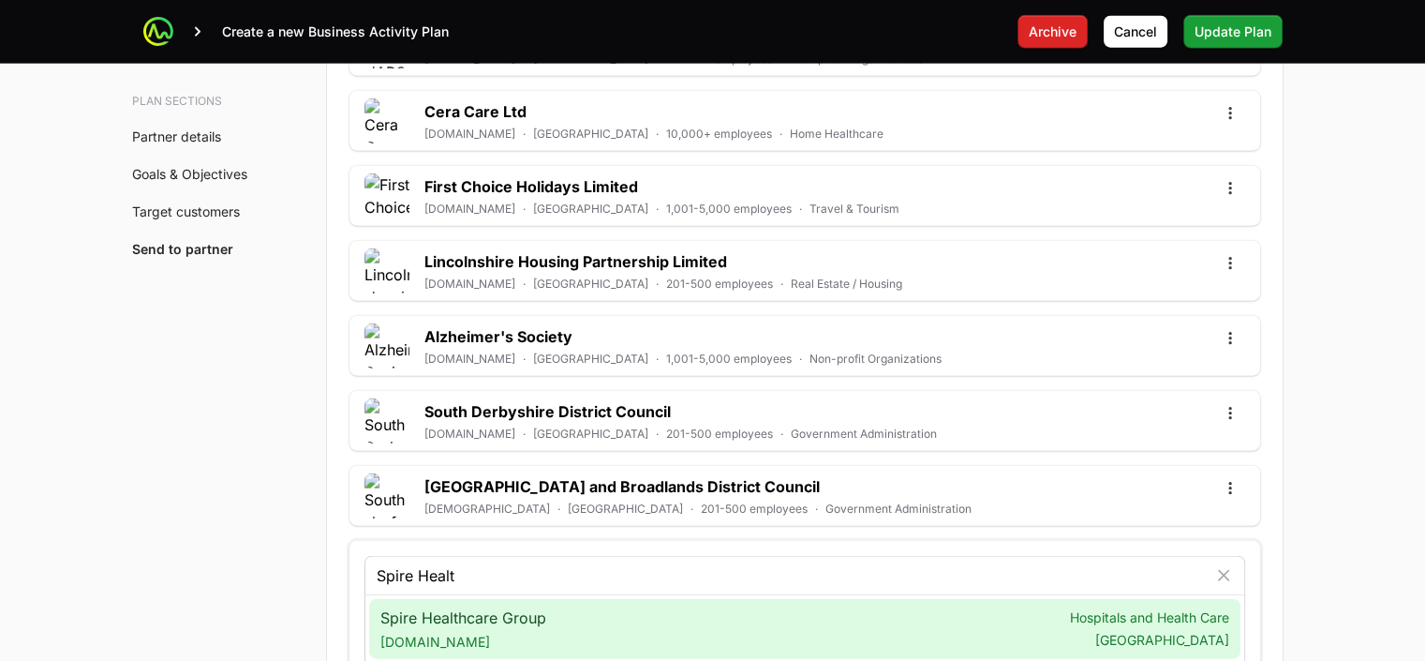
type input "Spire Healt"
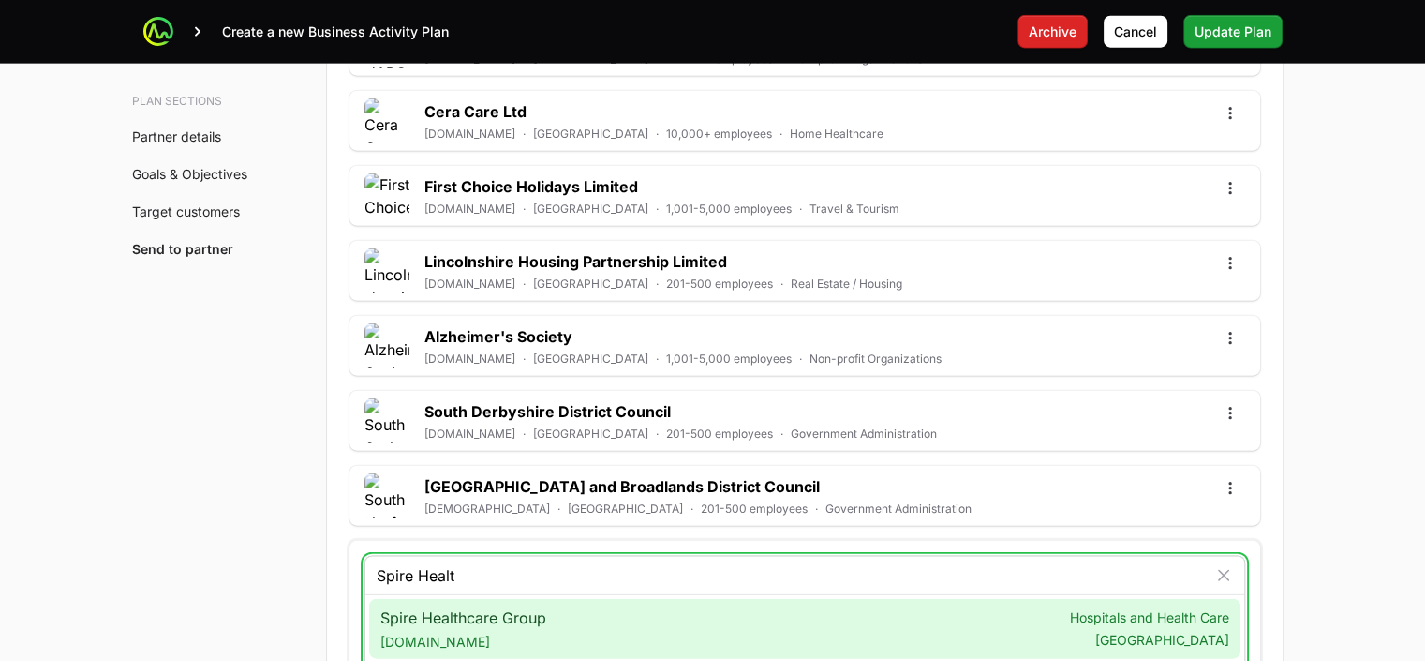
click at [561, 609] on div "Spire Healthcare Group [DOMAIN_NAME] Hospitals and Health Care [GEOGRAPHIC_DATA]" at bounding box center [804, 629] width 871 height 60
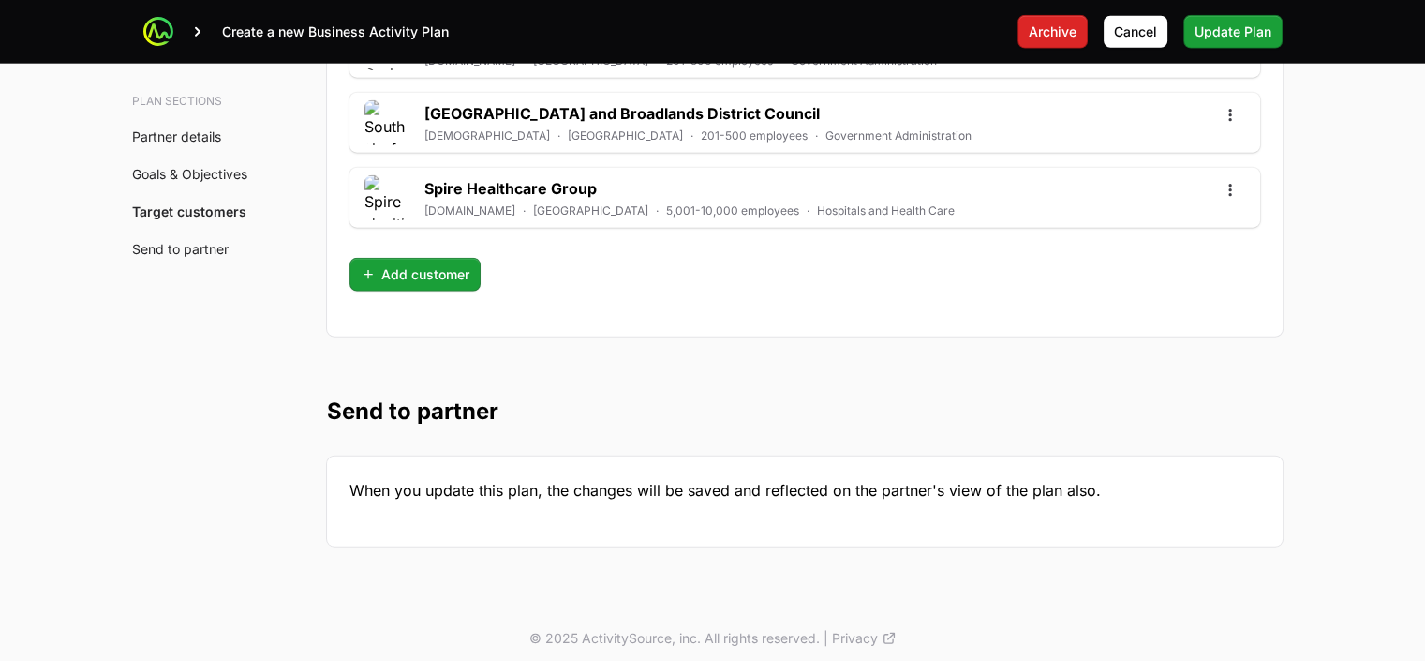
scroll to position [5507, 0]
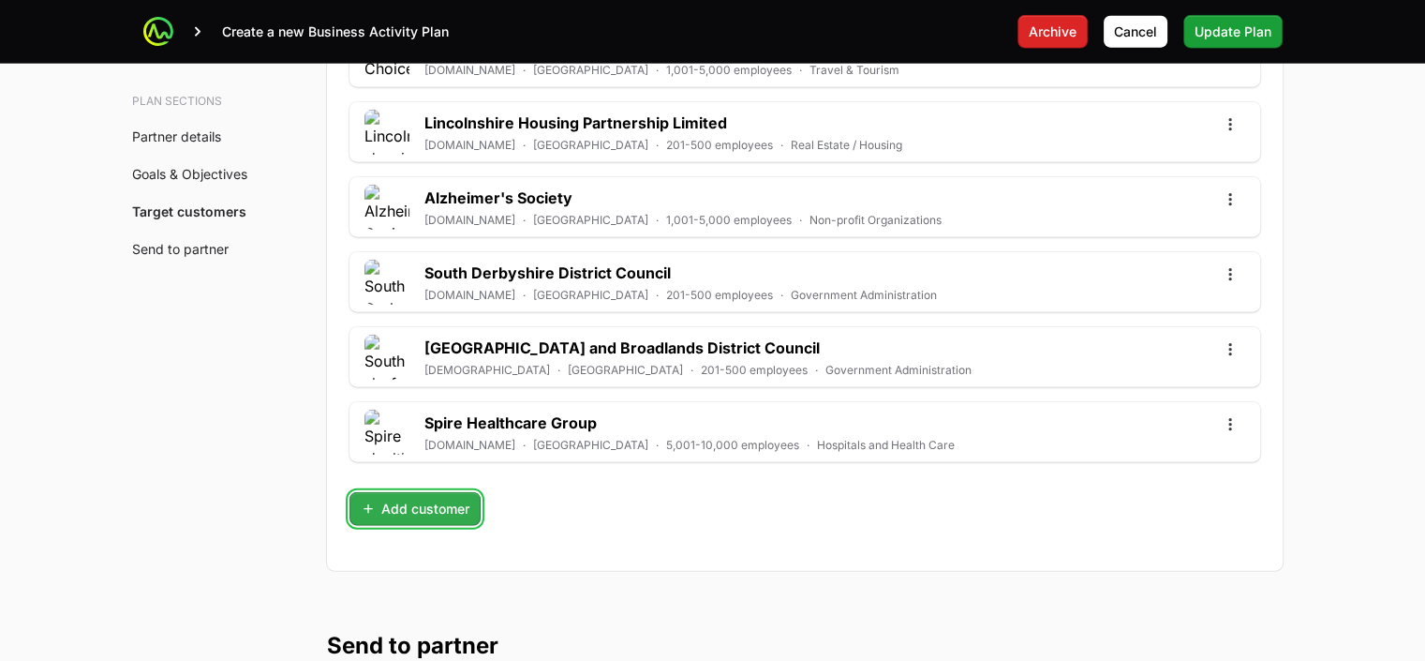
click at [437, 498] on span "Add customer" at bounding box center [415, 509] width 109 height 22
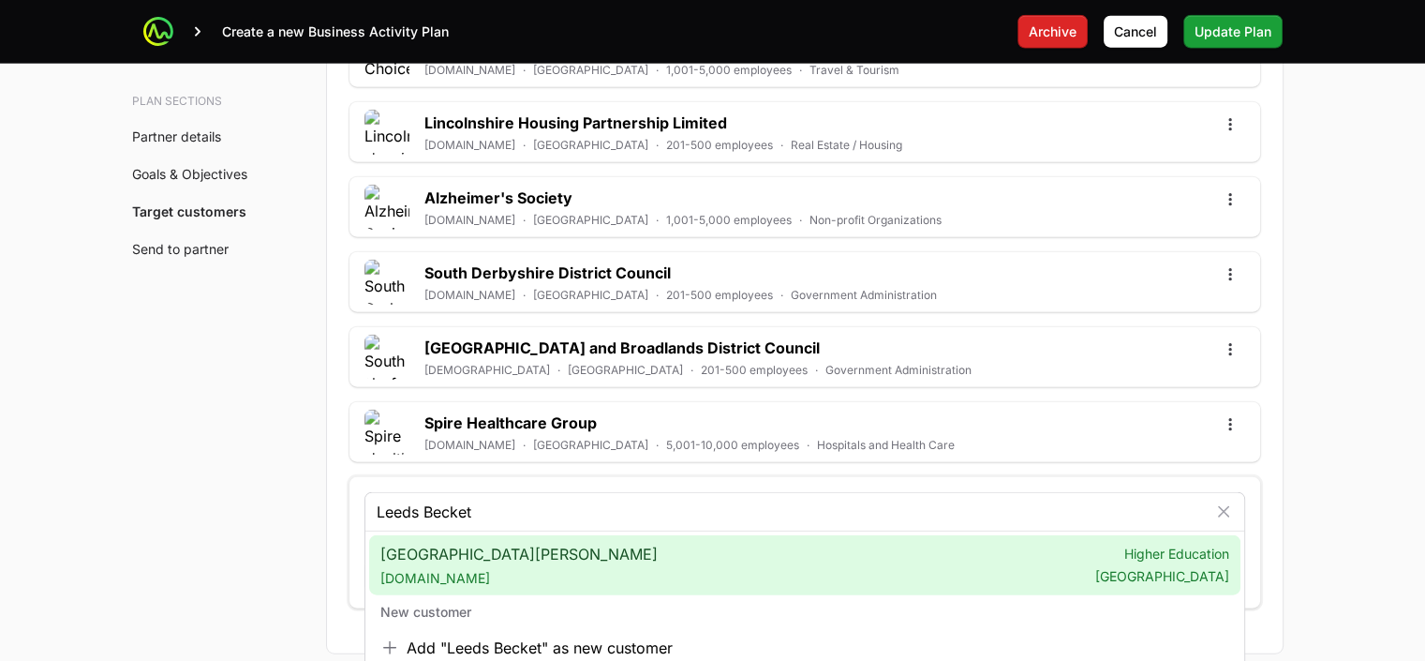
type input "Leeds Becket"
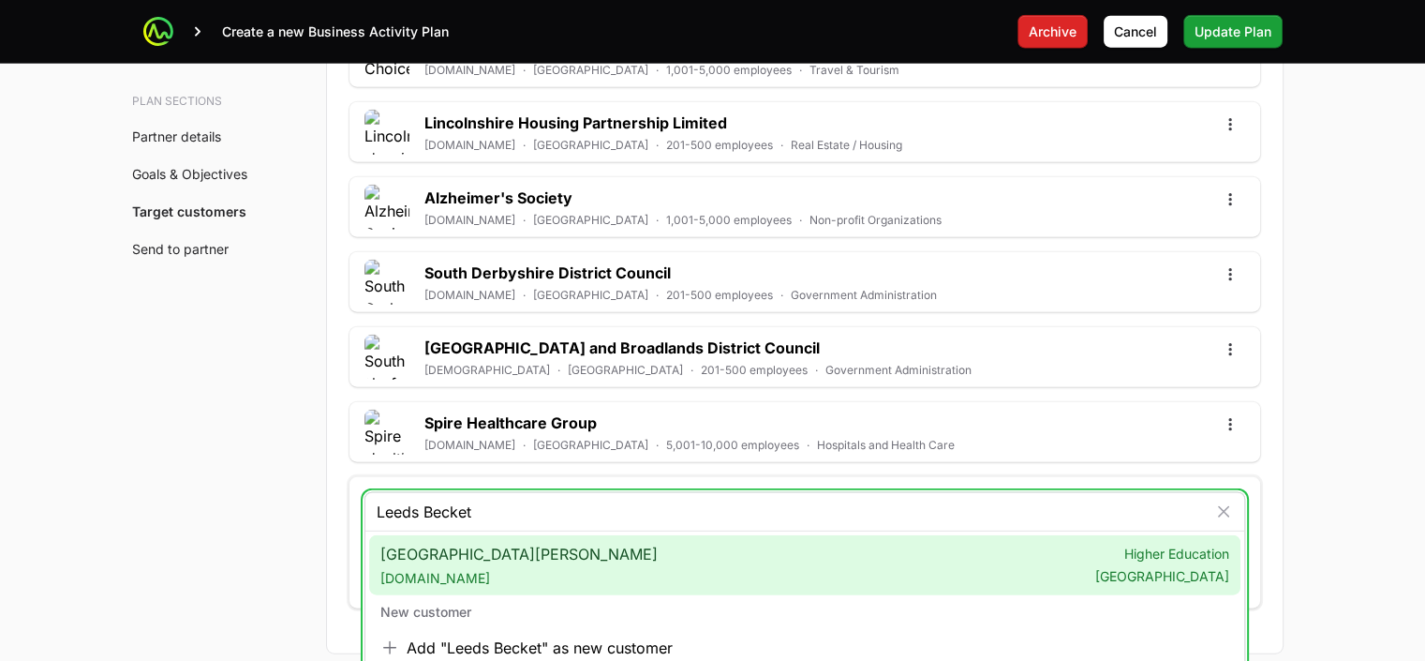
click at [493, 569] on span "[DOMAIN_NAME]" at bounding box center [518, 578] width 277 height 19
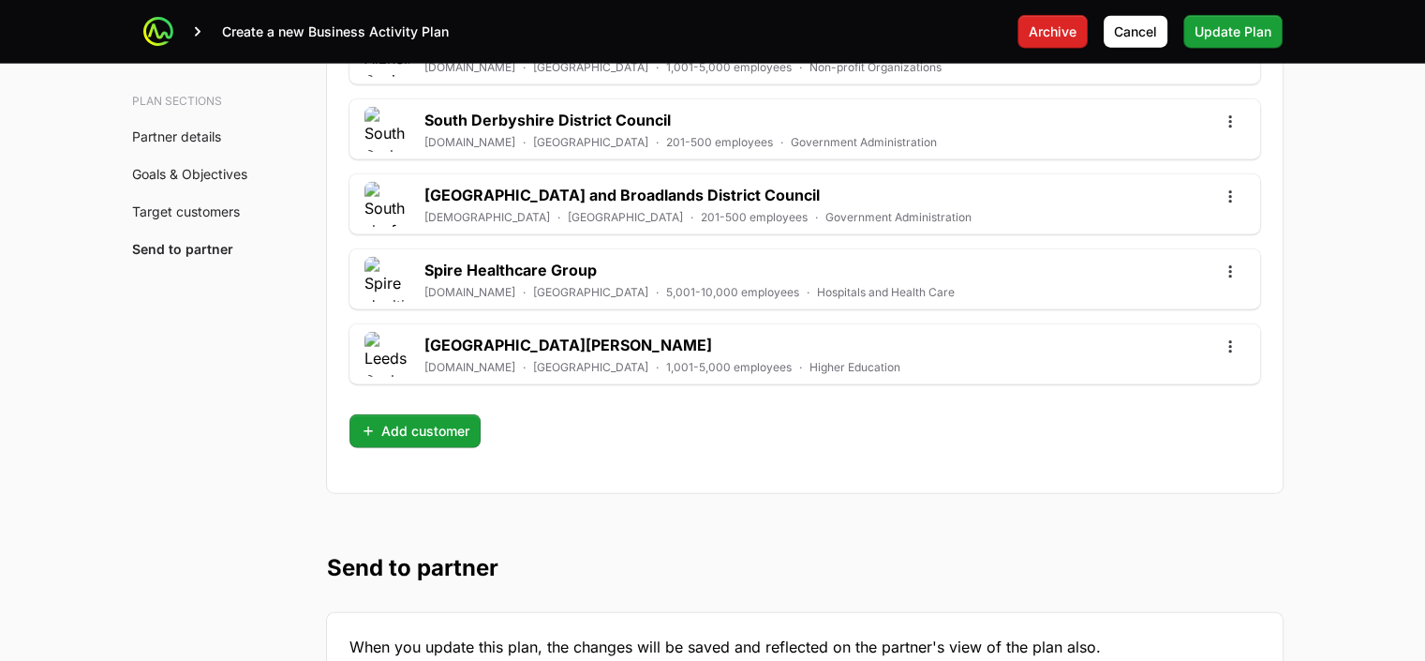
scroll to position [5624, 0]
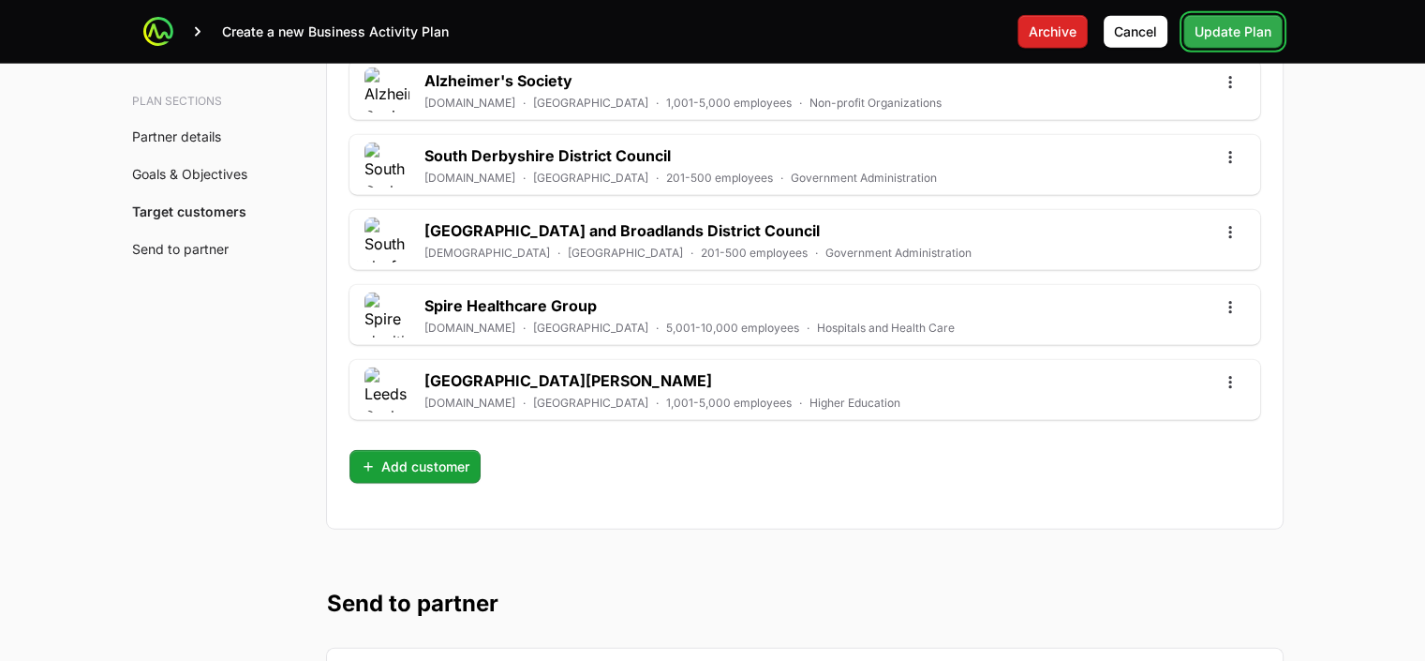
click at [1251, 33] on span "Update Plan" at bounding box center [1233, 32] width 77 height 22
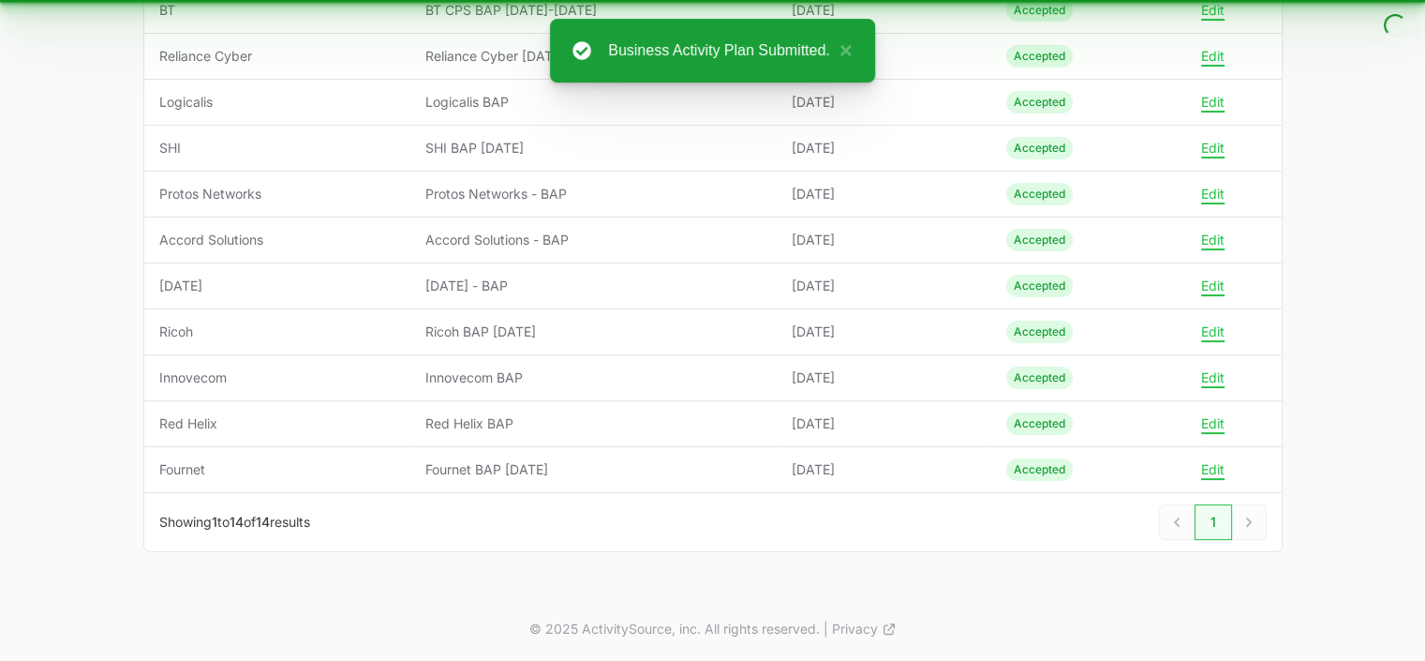
scroll to position [460, 0]
